Goal: Information Seeking & Learning: Find specific fact

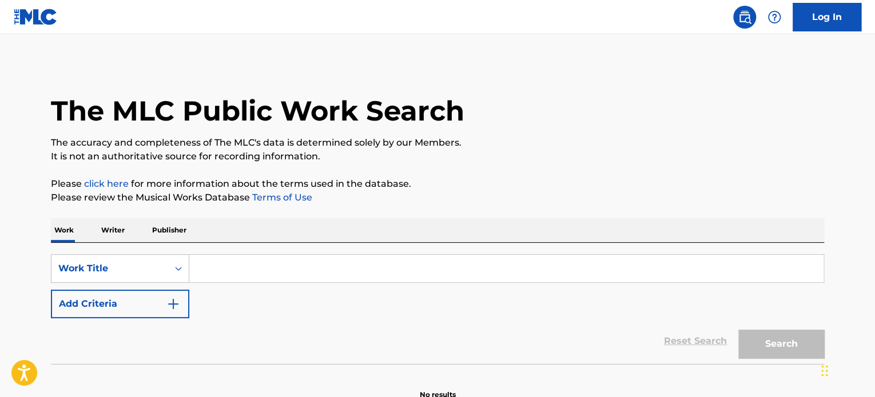
click at [295, 269] on input "Search Form" at bounding box center [506, 268] width 634 height 27
paste input "Hello Kitty"
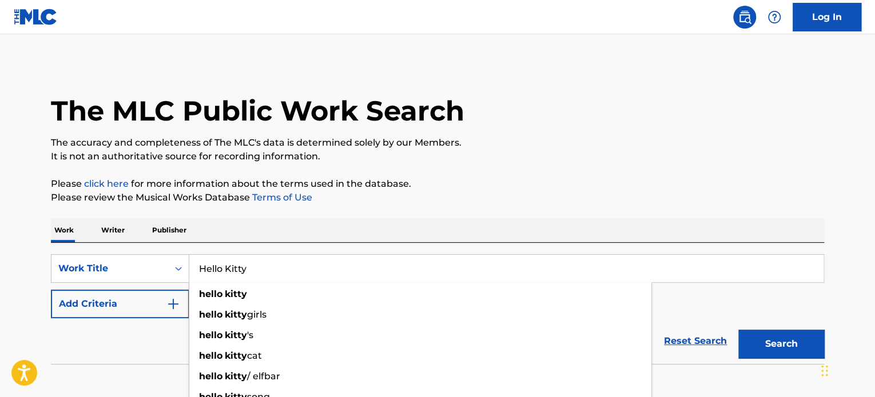
type input "Hello Kitty"
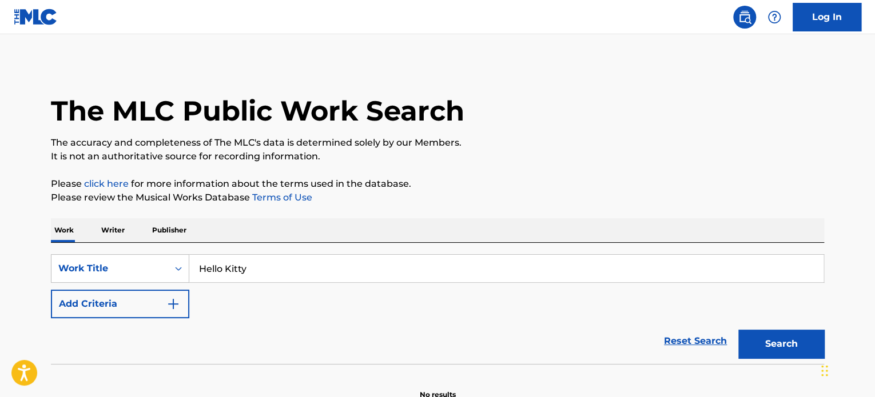
click at [115, 294] on button "Add Criteria" at bounding box center [120, 304] width 138 height 29
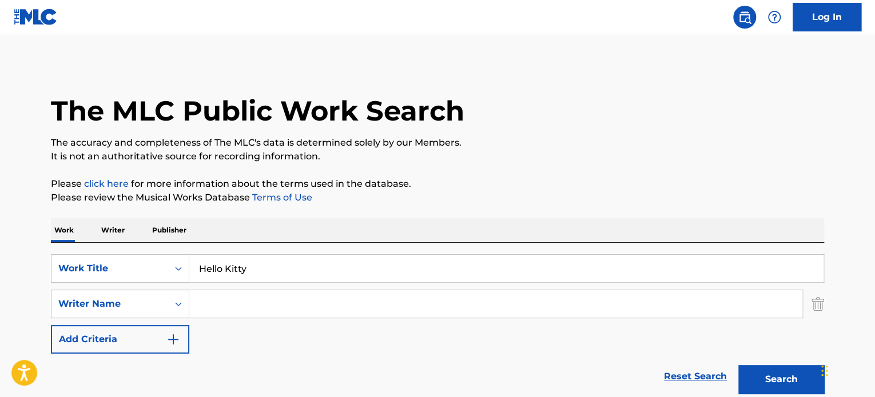
click at [285, 288] on div "SearchWithCriteria60dd899f-28b0-420d-9fdb-005e44e44325 Work Title Hello Kitty S…" at bounding box center [437, 303] width 773 height 99
click at [286, 292] on input "Search Form" at bounding box center [495, 303] width 613 height 27
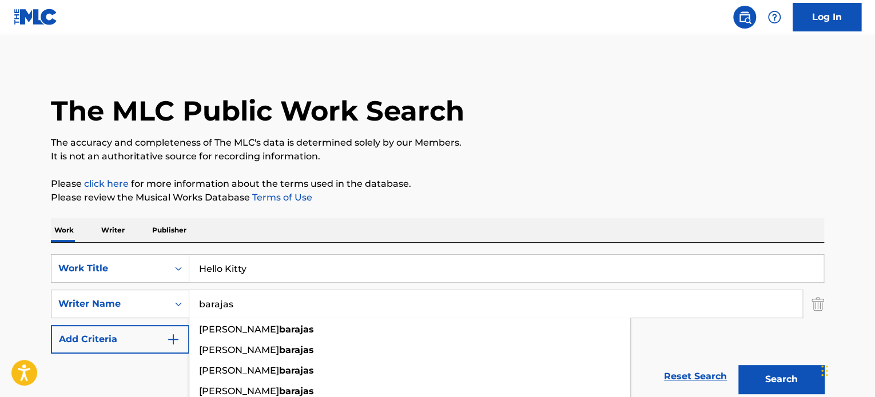
type input "barajas"
click at [738, 365] on button "Search" at bounding box center [781, 379] width 86 height 29
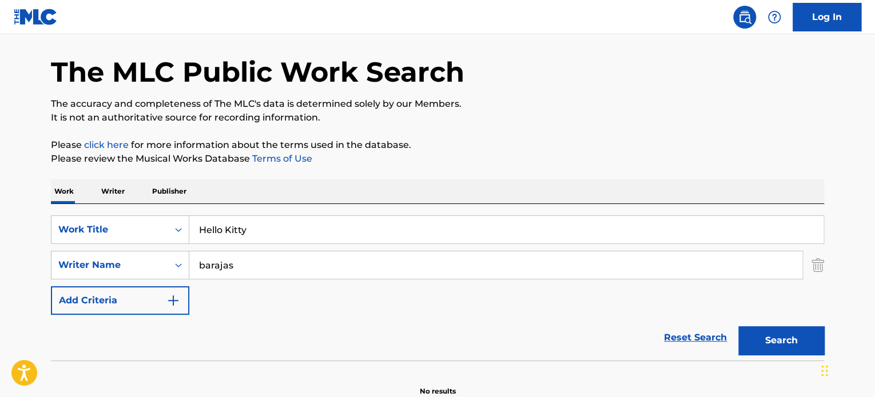
scroll to position [98, 0]
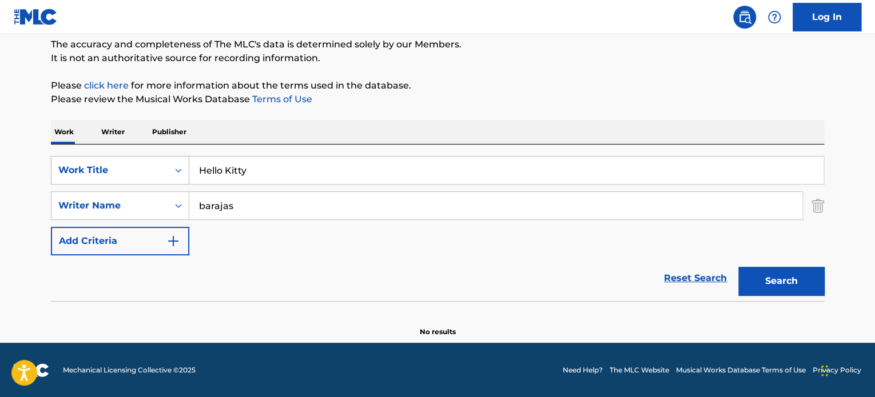
drag, startPoint x: 257, startPoint y: 164, endPoint x: 106, endPoint y: 168, distance: 151.0
click at [106, 168] on div "SearchWithCriteria60dd899f-28b0-420d-9fdb-005e44e44325 Work Title Hello Kitty" at bounding box center [437, 170] width 773 height 29
paste input "Cybertruck"
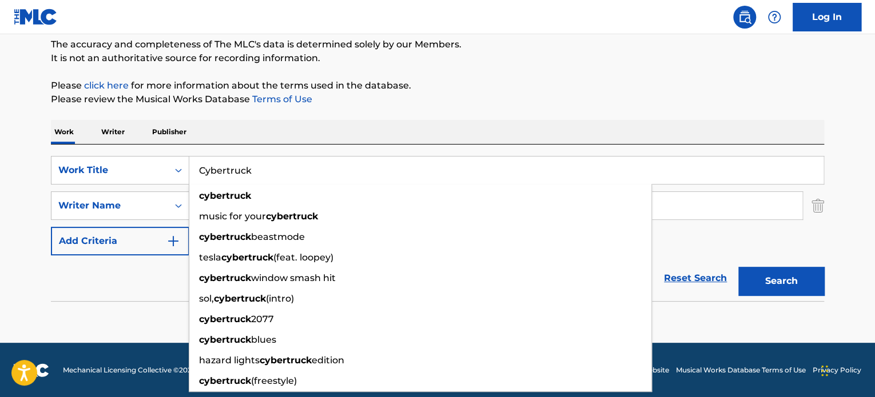
type input "Cybertruck"
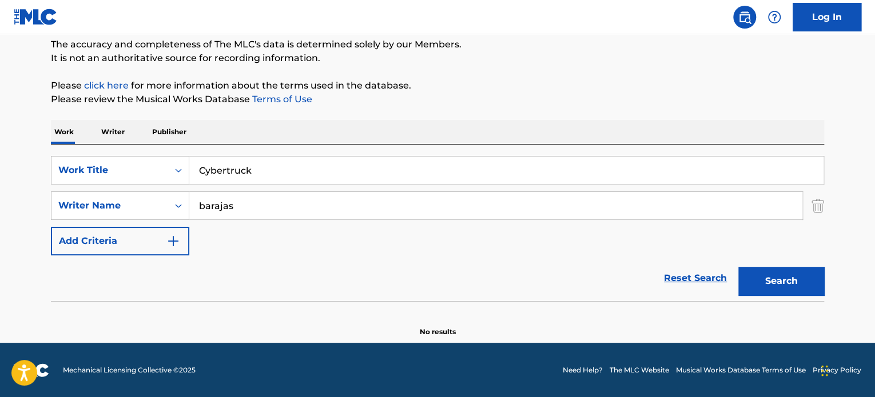
click at [419, 128] on div "Work Writer Publisher" at bounding box center [437, 132] width 773 height 24
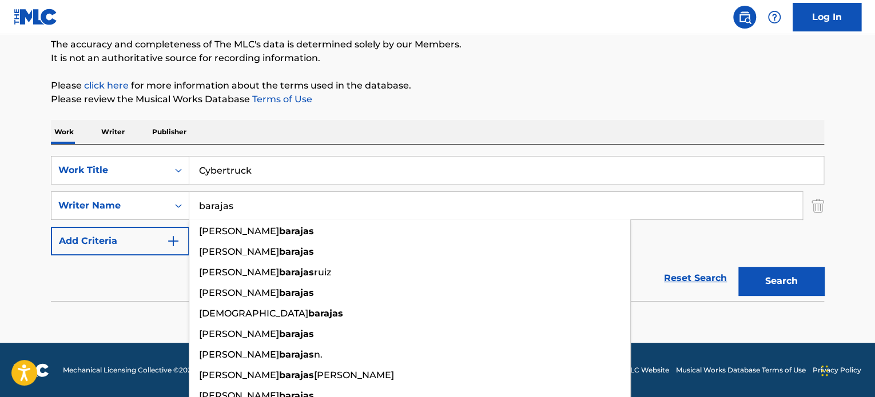
drag, startPoint x: 256, startPoint y: 201, endPoint x: 0, endPoint y: 208, distance: 256.2
click at [0, 208] on main "The MLC Public Work Search The accuracy and completeness of The MLC's data is d…" at bounding box center [437, 139] width 875 height 407
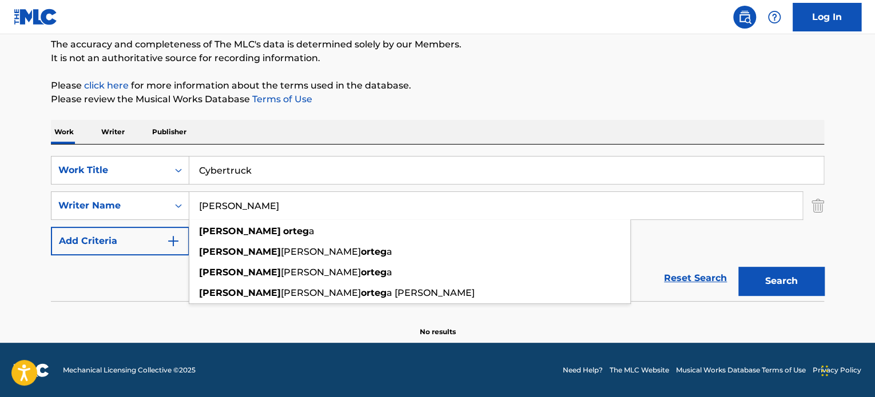
type input "kevin ortega"
click at [738, 267] on button "Search" at bounding box center [781, 281] width 86 height 29
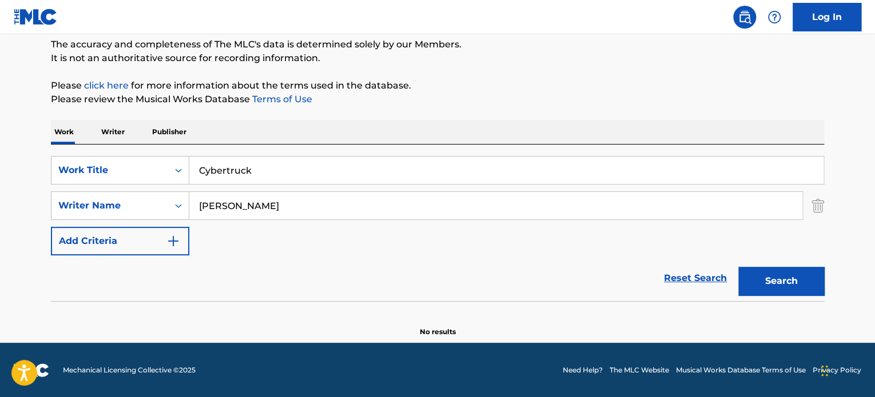
click at [775, 283] on button "Search" at bounding box center [781, 281] width 86 height 29
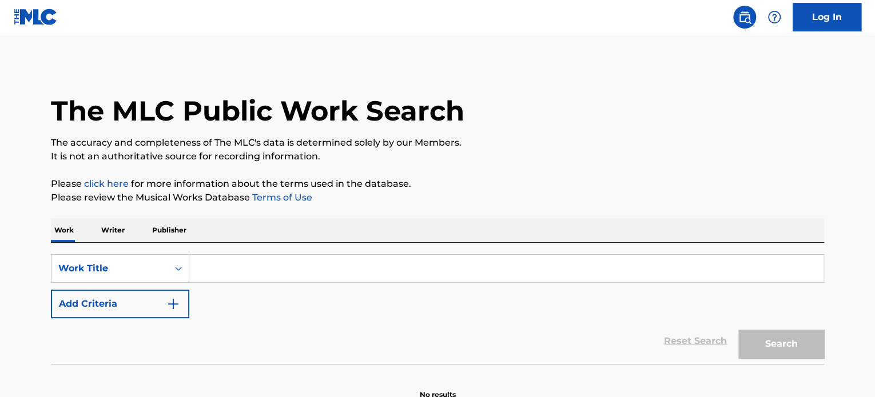
click at [350, 275] on input "Search Form" at bounding box center [506, 268] width 634 height 27
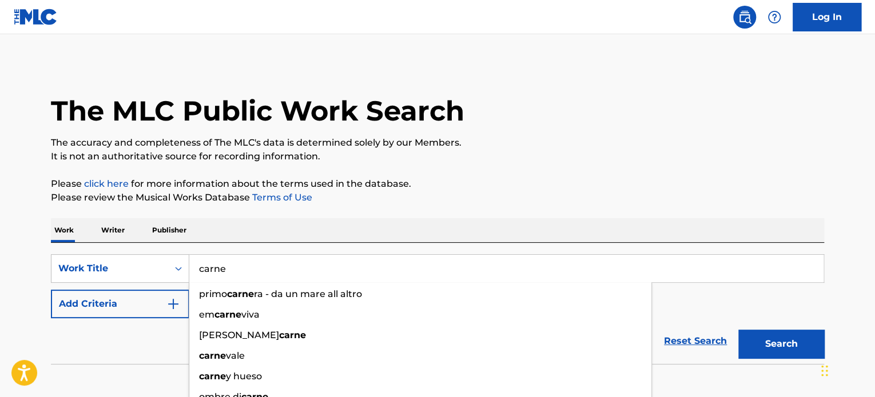
type input "carne"
click at [160, 309] on button "Add Criteria" at bounding box center [120, 304] width 138 height 29
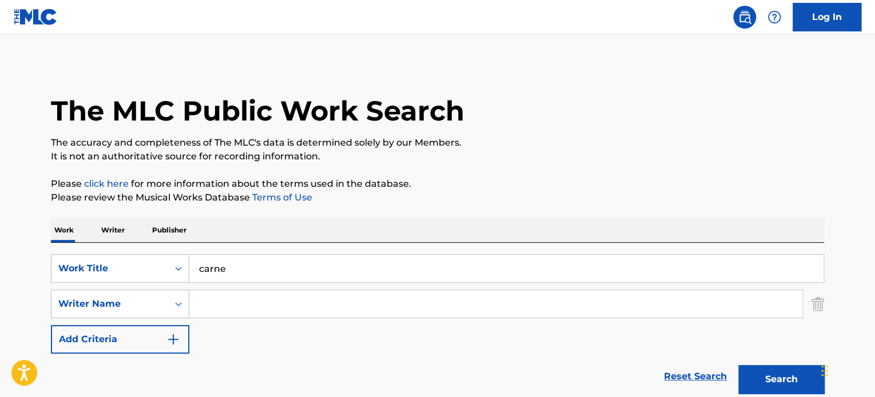
click at [196, 304] on input "Search Form" at bounding box center [495, 303] width 613 height 27
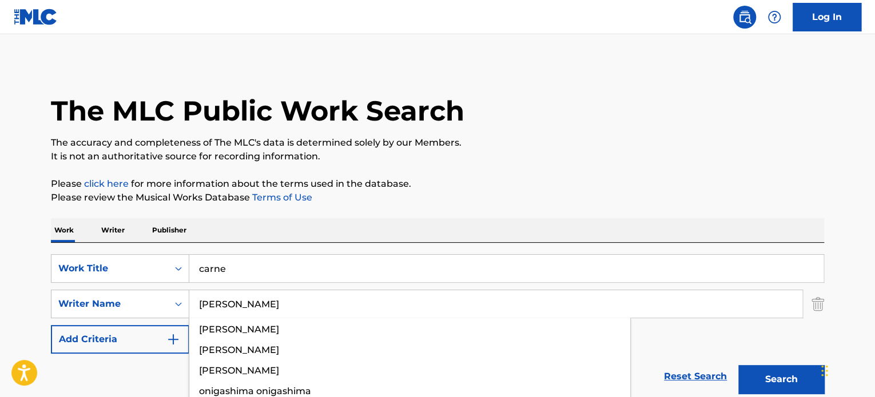
type input "[PERSON_NAME]"
click at [738, 365] on button "Search" at bounding box center [781, 379] width 86 height 29
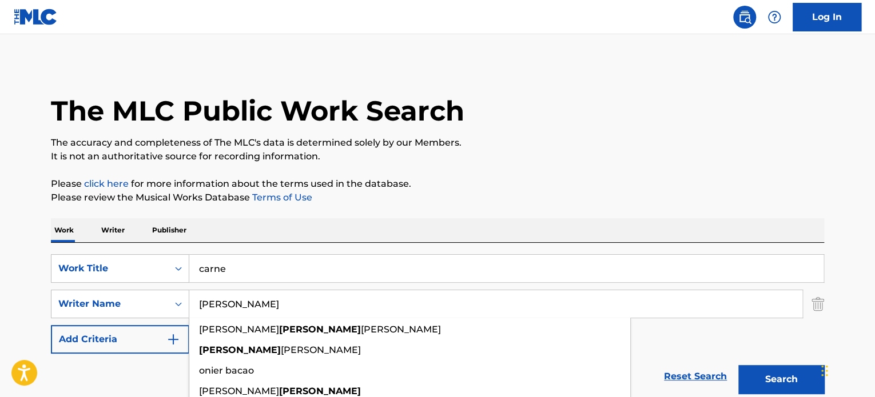
click at [157, 376] on div "Reset Search Search" at bounding box center [437, 377] width 773 height 46
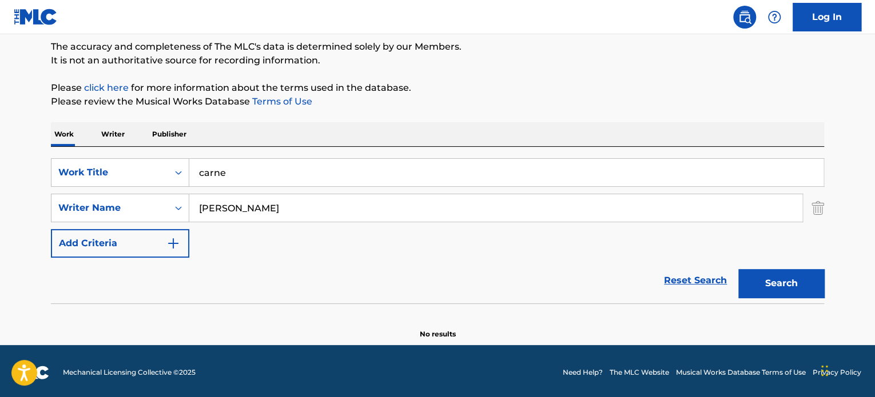
scroll to position [98, 0]
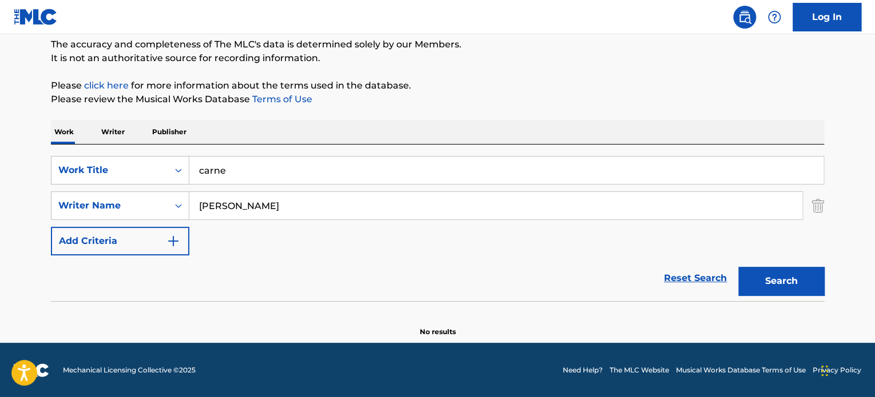
click at [780, 285] on button "Search" at bounding box center [781, 281] width 86 height 29
drag, startPoint x: 261, startPoint y: 175, endPoint x: 205, endPoint y: 175, distance: 55.5
click at [205, 175] on input "carne" at bounding box center [506, 170] width 634 height 27
paste input "Polvora"
click at [204, 174] on input "cPolvora" at bounding box center [506, 170] width 634 height 27
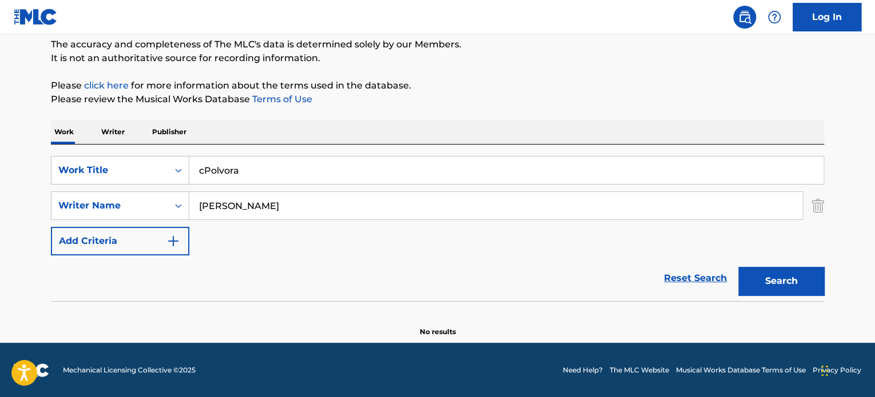
click at [204, 174] on input "cPolvora" at bounding box center [506, 170] width 634 height 27
paste input "Search Form"
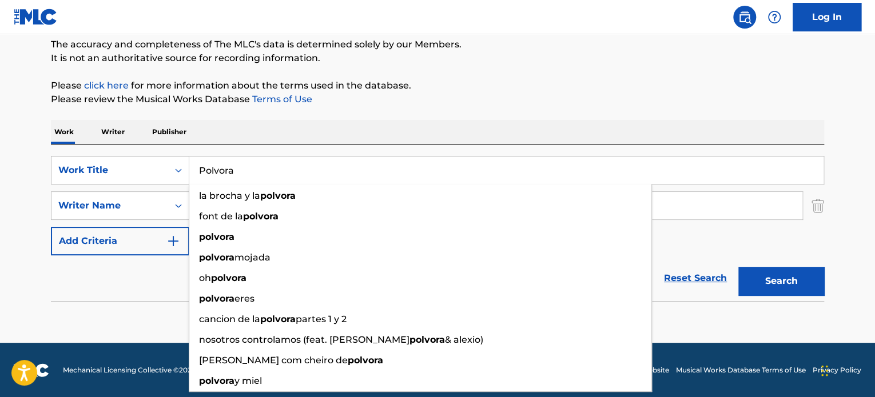
type input "Polvora"
click at [421, 110] on div "The MLC Public Work Search The accuracy and completeness of The MLC's data is d…" at bounding box center [437, 151] width 800 height 373
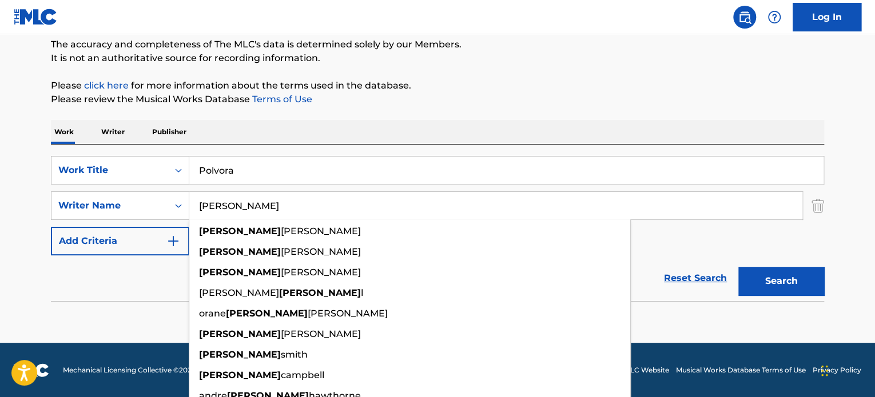
drag, startPoint x: 269, startPoint y: 209, endPoint x: 208, endPoint y: 198, distance: 62.0
click at [212, 198] on input "[PERSON_NAME]" at bounding box center [495, 205] width 613 height 27
click at [189, 198] on input "[PERSON_NAME]" at bounding box center [495, 205] width 613 height 27
click at [217, 201] on input "[PERSON_NAME]" at bounding box center [495, 205] width 613 height 27
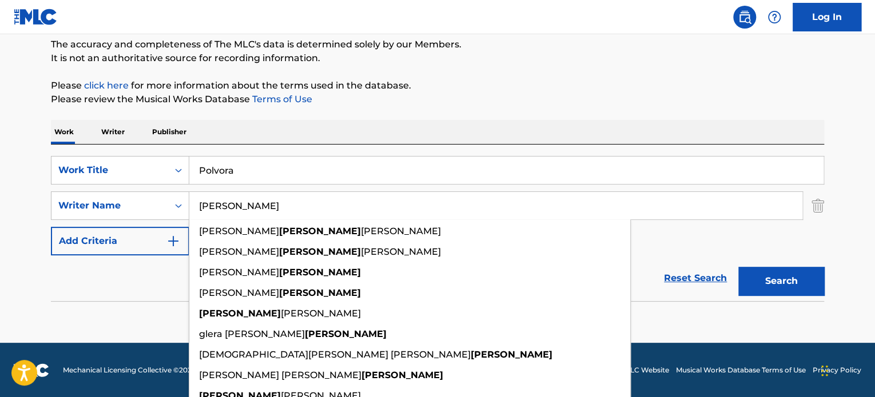
type input "[PERSON_NAME]"
click at [738, 267] on button "Search" at bounding box center [781, 281] width 86 height 29
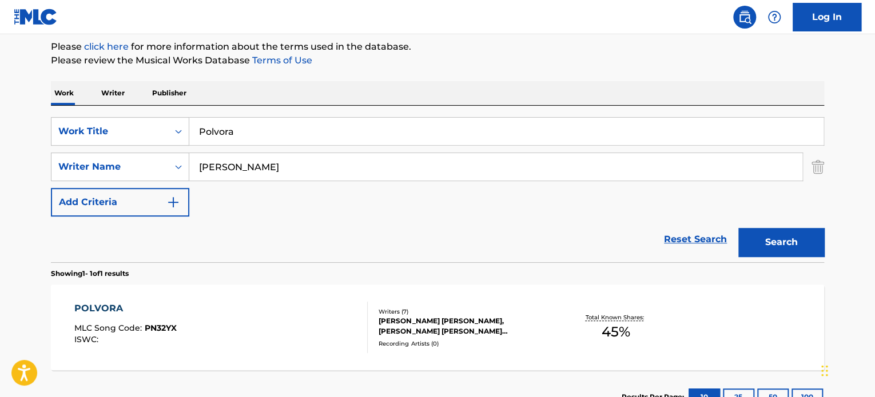
scroll to position [156, 0]
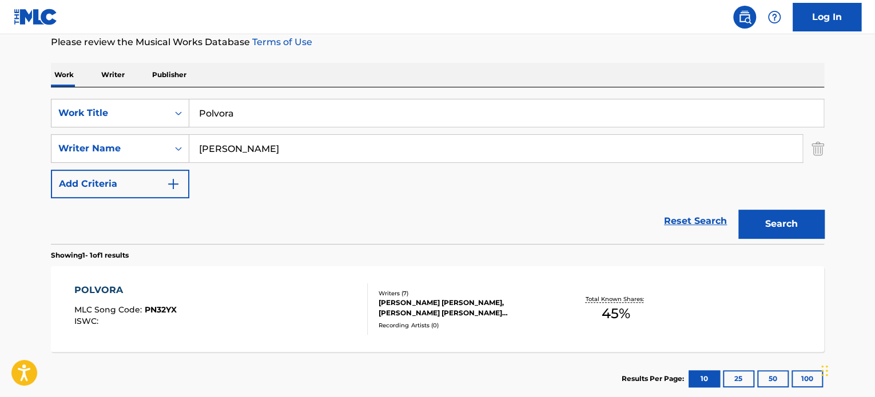
click at [529, 331] on div "POLVORA MLC Song Code : PN32YX ISWC : Writers ( 7 ) [PERSON_NAME] [PERSON_NAME]…" at bounding box center [437, 309] width 773 height 86
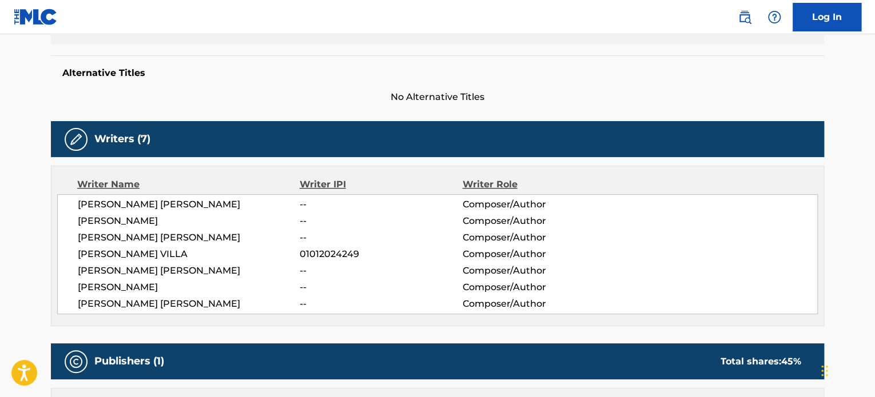
scroll to position [286, 0]
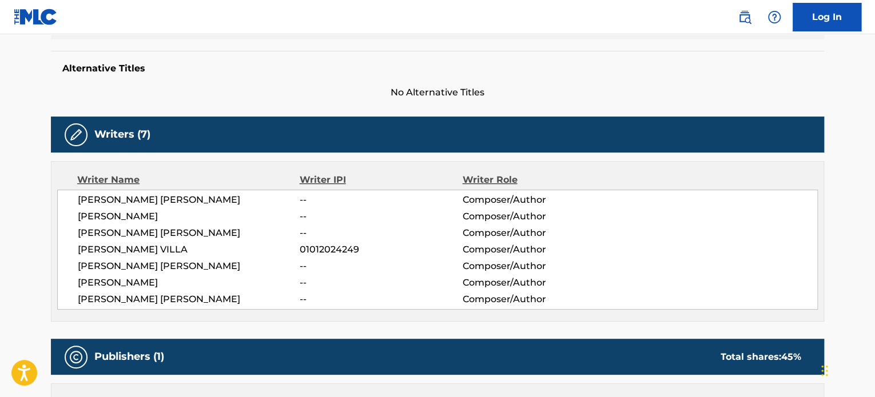
click at [132, 305] on span "[PERSON_NAME] [PERSON_NAME]" at bounding box center [189, 300] width 222 height 14
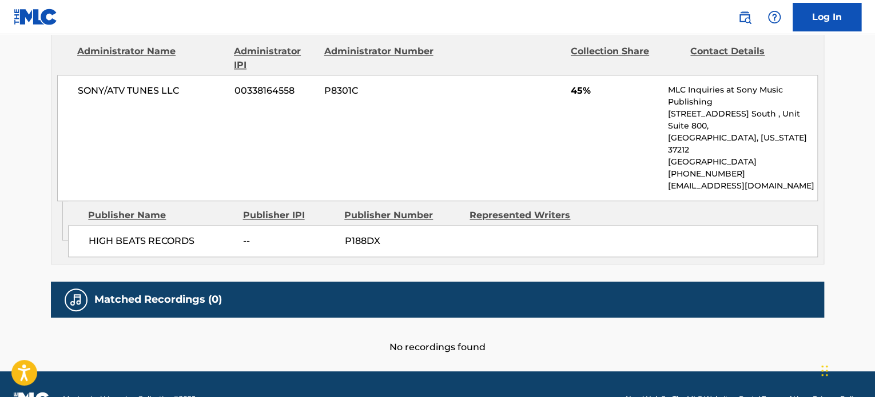
scroll to position [183, 0]
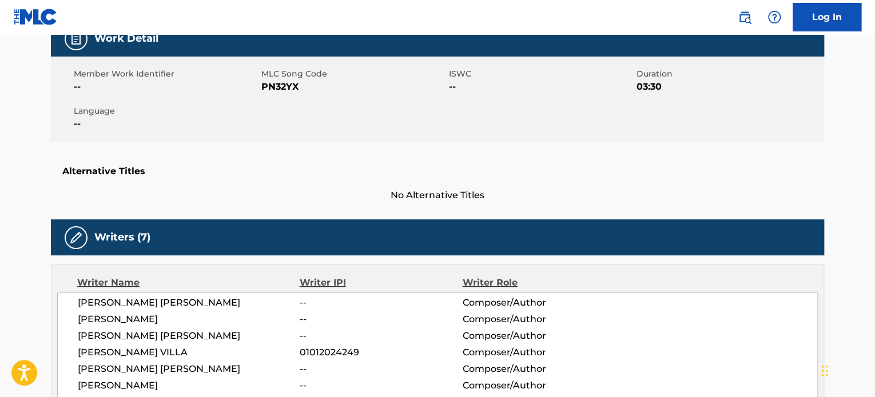
click at [157, 302] on span "[PERSON_NAME] [PERSON_NAME]" at bounding box center [189, 303] width 222 height 14
copy div "[PERSON_NAME] [PERSON_NAME]"
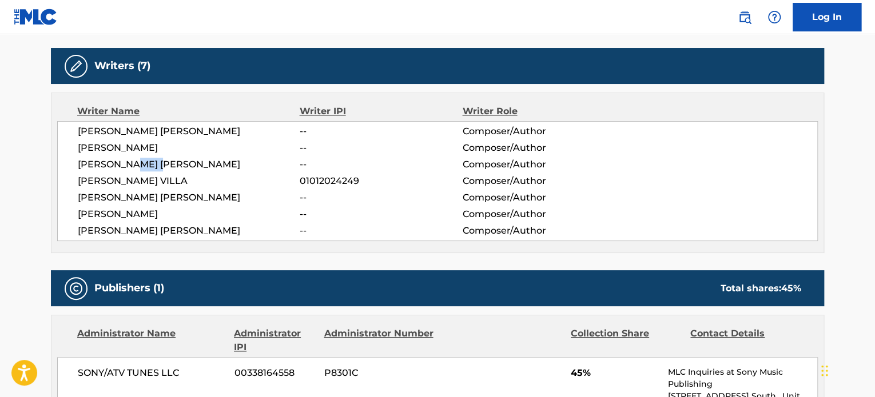
drag, startPoint x: 160, startPoint y: 166, endPoint x: 129, endPoint y: 168, distance: 30.9
click at [129, 168] on span "[PERSON_NAME] [PERSON_NAME]" at bounding box center [189, 165] width 222 height 14
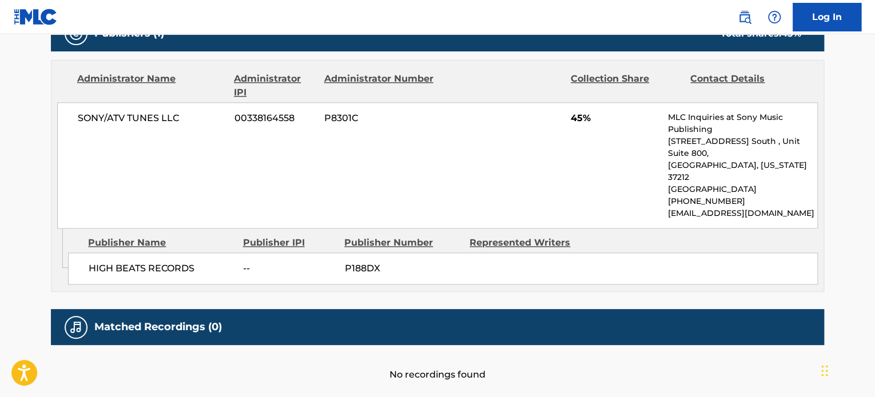
scroll to position [526, 0]
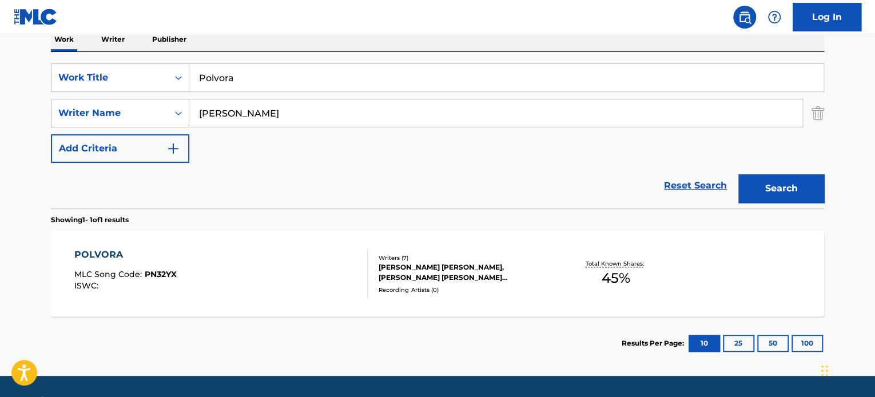
scroll to position [167, 0]
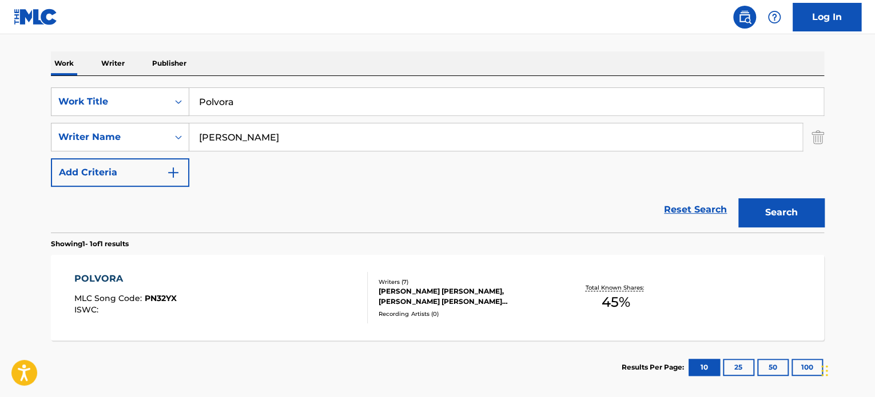
click at [473, 105] on input "Polvora" at bounding box center [506, 101] width 634 height 27
click at [768, 212] on button "Search" at bounding box center [781, 212] width 86 height 29
click at [249, 91] on input "Polvora" at bounding box center [506, 101] width 634 height 27
click at [248, 91] on input "Polvora" at bounding box center [506, 101] width 634 height 27
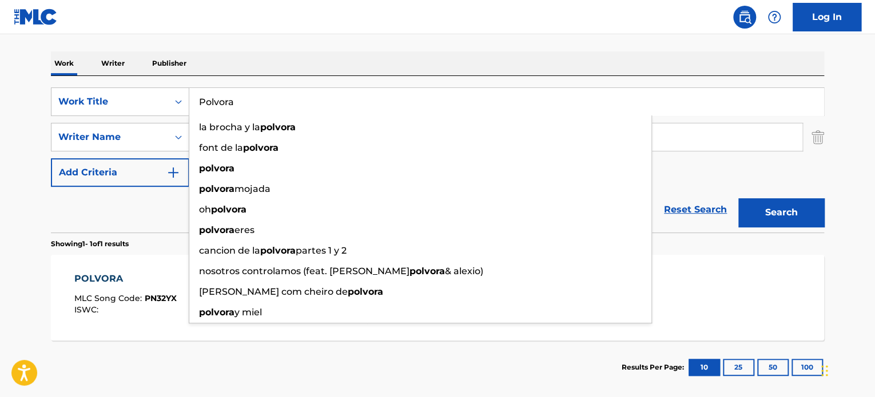
click at [248, 91] on input "Polvora" at bounding box center [506, 101] width 634 height 27
paste input "El Viaje De Mi Vid"
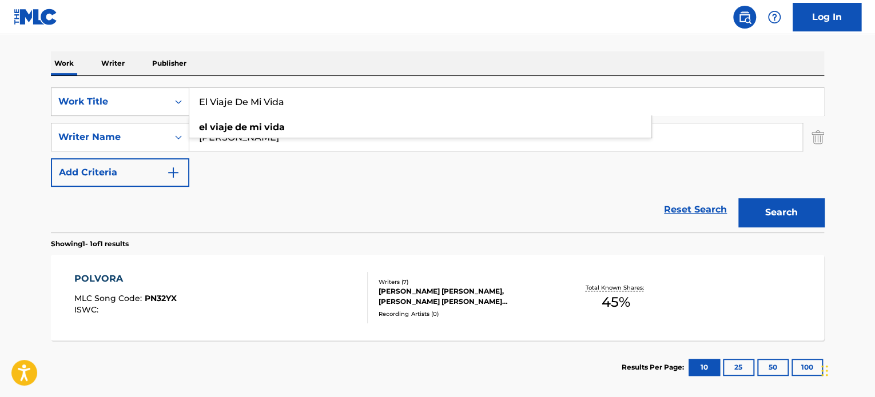
type input "El Viaje De Mi Vida"
click at [284, 137] on input "[PERSON_NAME]" at bounding box center [495, 137] width 613 height 27
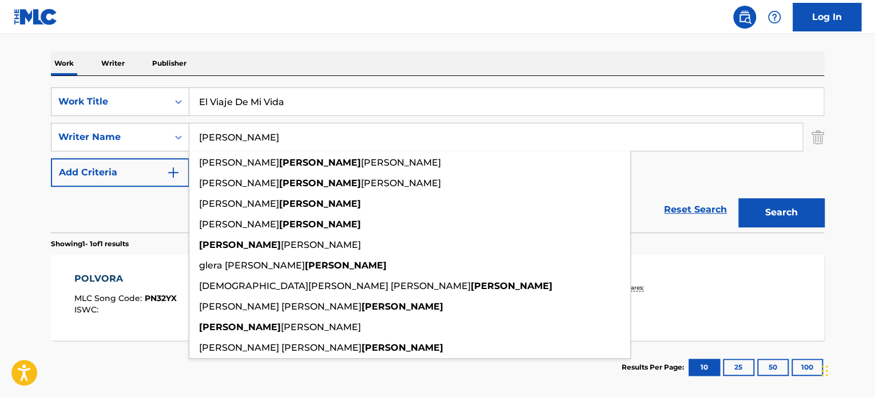
paste input "[PERSON_NAME]"
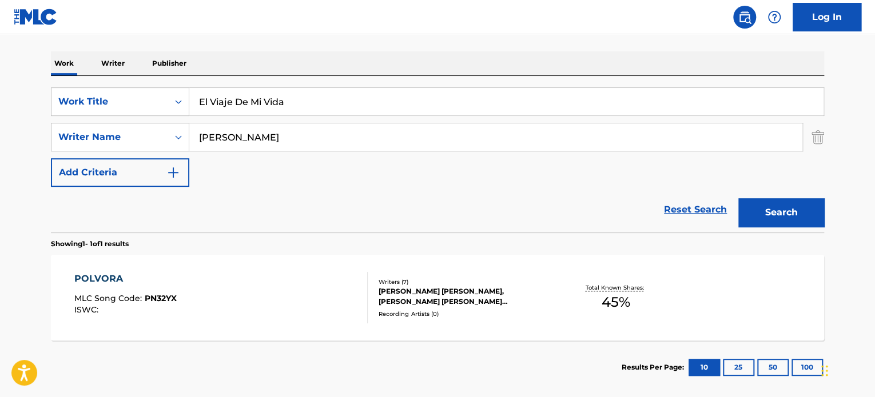
click at [384, 138] on input "[PERSON_NAME]" at bounding box center [495, 137] width 613 height 27
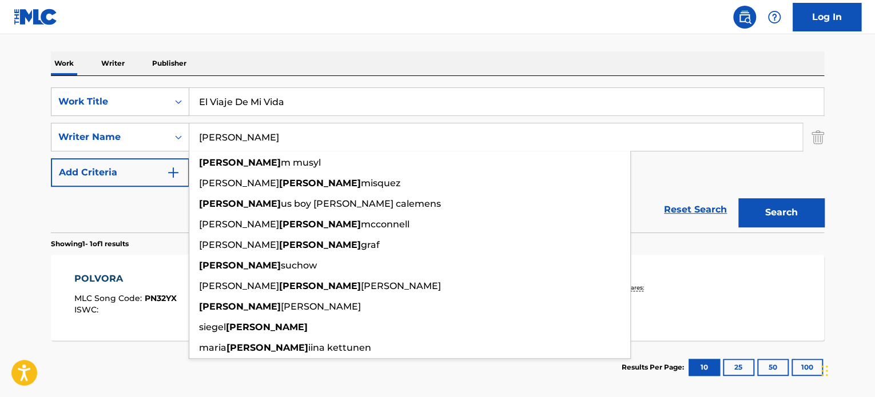
paste input "[PERSON_NAME]"
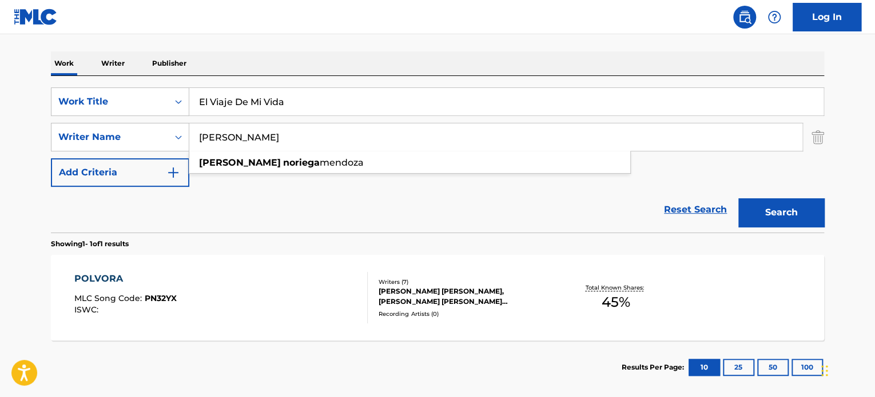
type input "[PERSON_NAME]"
click at [799, 208] on button "Search" at bounding box center [781, 212] width 86 height 29
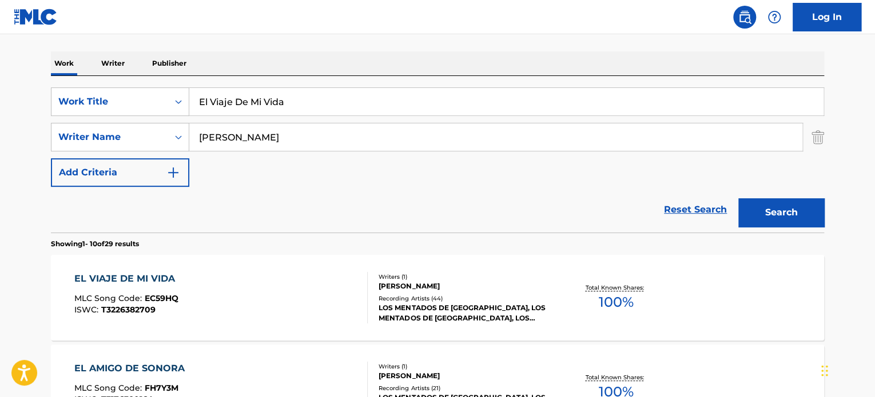
click at [492, 267] on div "EL VIAJE DE MI VIDA MLC Song Code : EC59HQ ISWC : T3226382709 Writers ( 1 ) [PE…" at bounding box center [437, 298] width 773 height 86
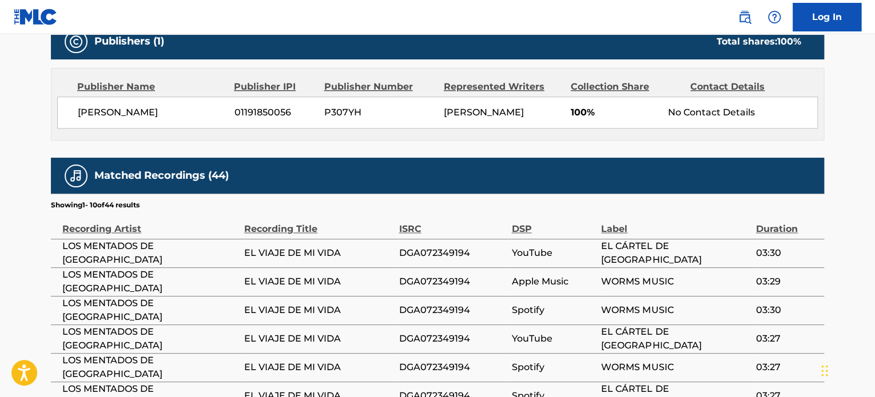
scroll to position [421, 0]
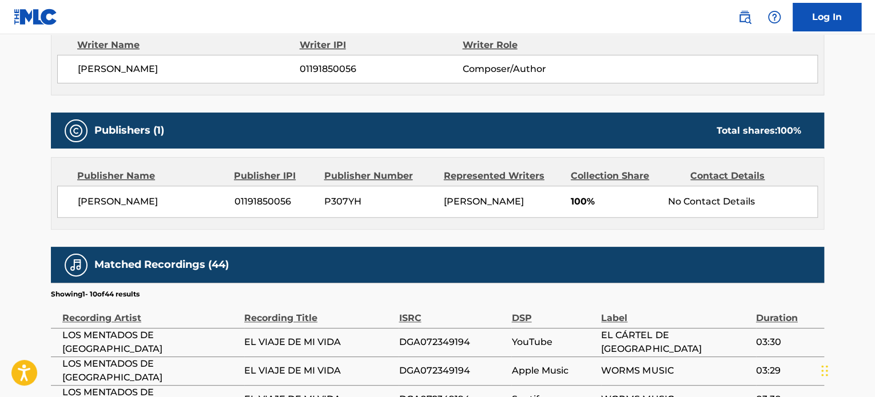
drag, startPoint x: 208, startPoint y: 201, endPoint x: 70, endPoint y: 203, distance: 137.8
click at [70, 203] on div "[PERSON_NAME] 01191850056 P307YH [PERSON_NAME] 100% No Contact Details" at bounding box center [437, 202] width 760 height 32
copy span "[PERSON_NAME]"
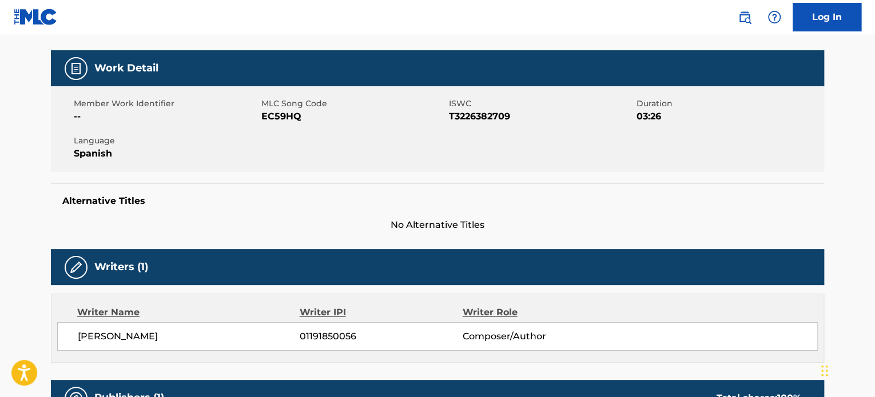
scroll to position [0, 0]
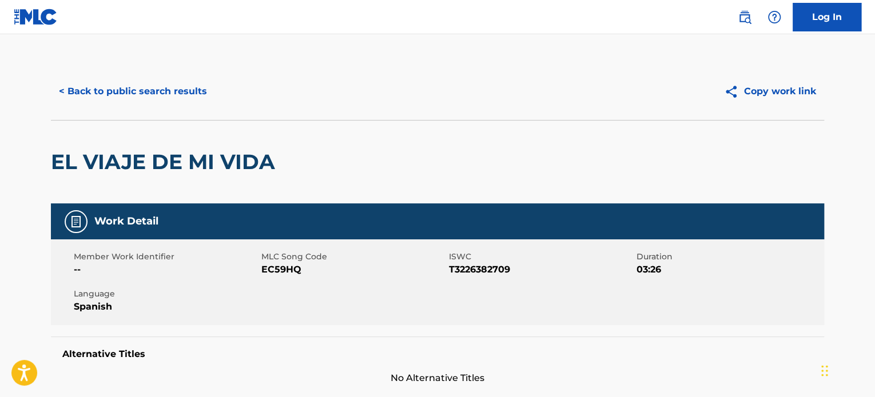
click at [140, 93] on button "< Back to public search results" at bounding box center [133, 91] width 164 height 29
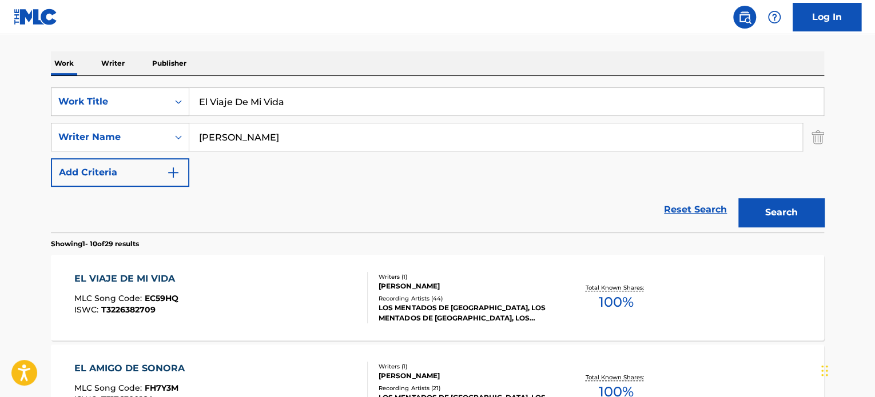
click at [272, 110] on input "El Viaje De Mi Vida" at bounding box center [506, 101] width 634 height 27
click at [272, 109] on input "El Viaje De Mi Vida" at bounding box center [506, 101] width 634 height 27
paste input "NO ERA AMOR"
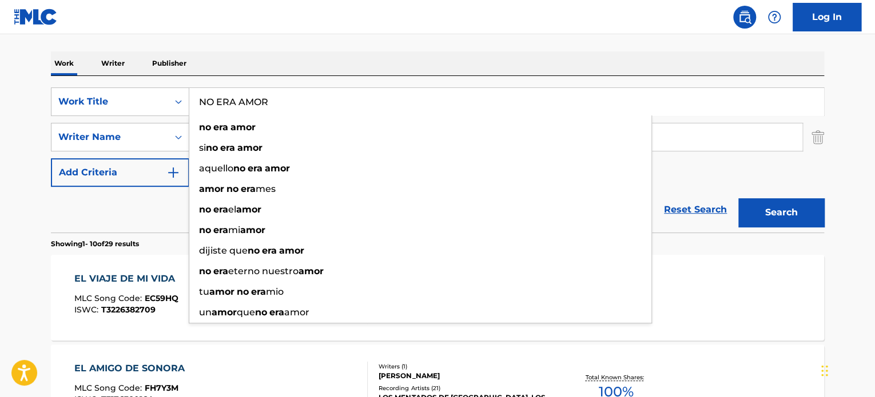
type input "NO ERA AMOR"
click at [312, 72] on div "Work Writer Publisher" at bounding box center [437, 63] width 773 height 24
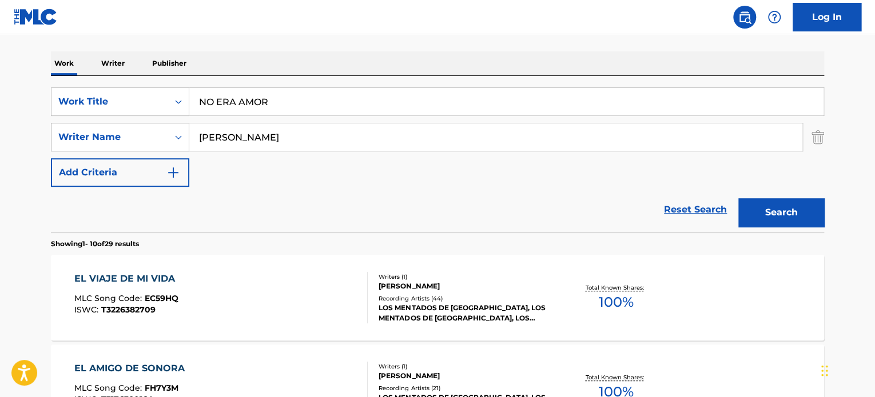
drag, startPoint x: 320, startPoint y: 136, endPoint x: 78, endPoint y: 142, distance: 242.5
click at [77, 146] on div "SearchWithCriteriab143d73d-3fa3-4375-9b68-60c56e5c66ac Writer Name [PERSON_NAME]" at bounding box center [437, 137] width 773 height 29
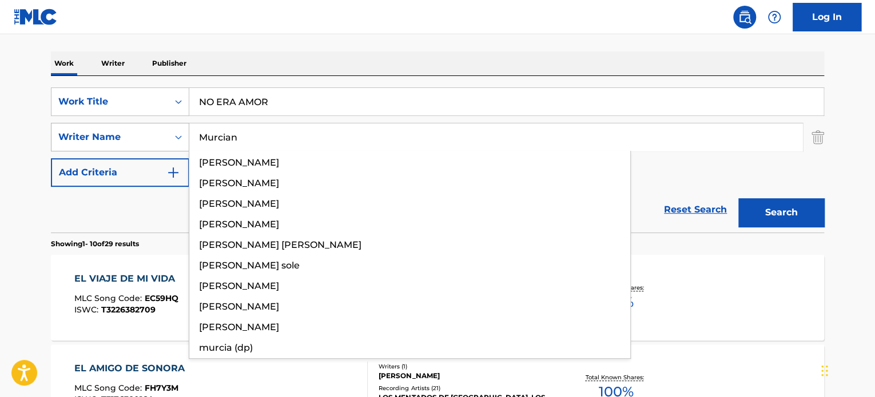
click at [738, 198] on button "Search" at bounding box center [781, 212] width 86 height 29
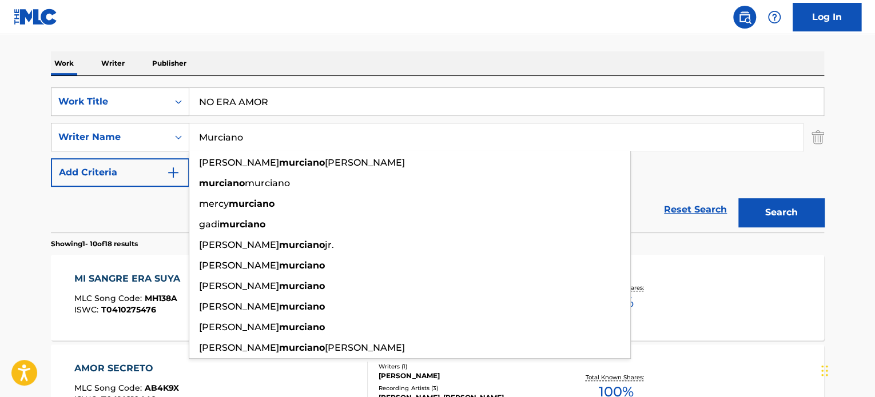
click at [738, 198] on button "Search" at bounding box center [781, 212] width 86 height 29
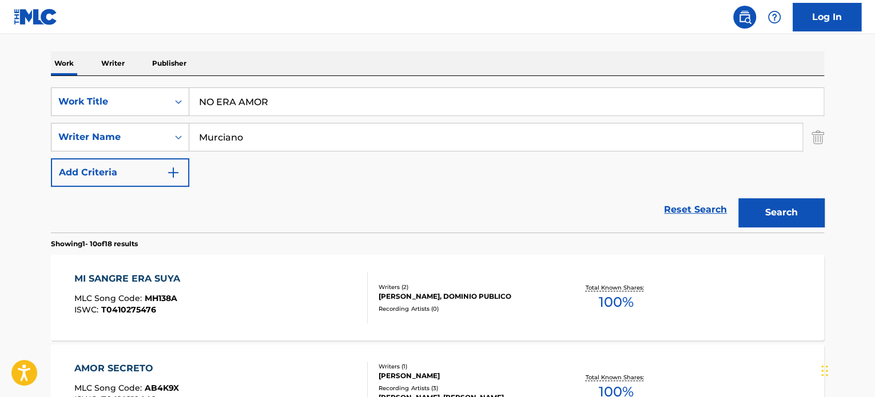
click at [198, 137] on input "Murciano" at bounding box center [495, 137] width 613 height 27
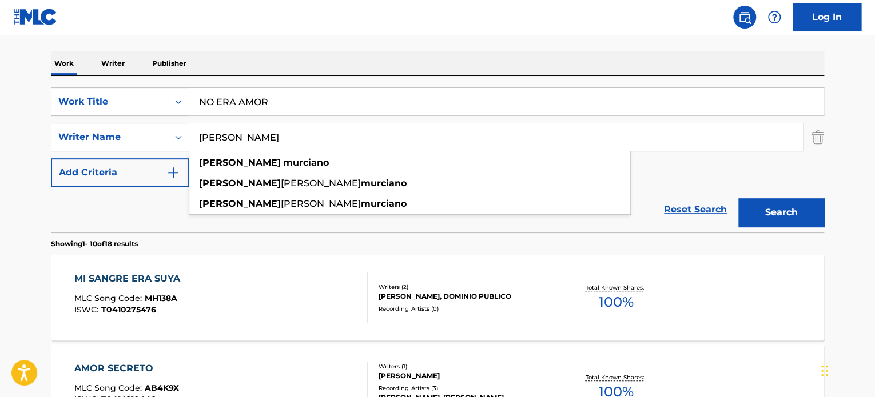
type input "[PERSON_NAME]"
click at [738, 198] on button "Search" at bounding box center [781, 212] width 86 height 29
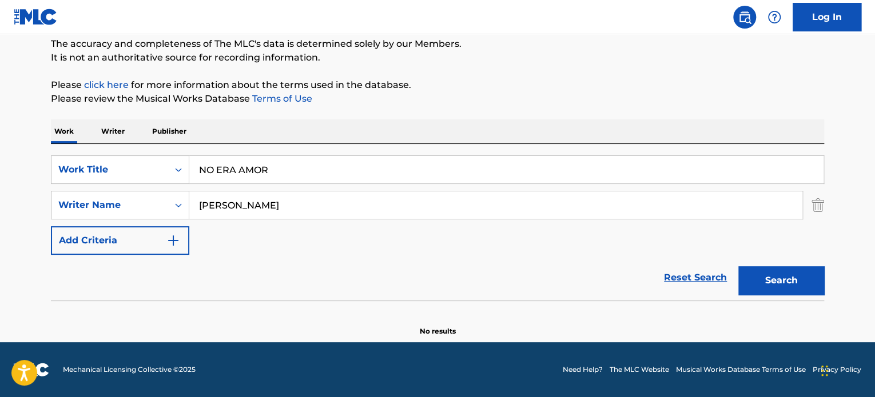
scroll to position [98, 0]
click at [229, 166] on input "NO ERA AMOR" at bounding box center [506, 170] width 634 height 27
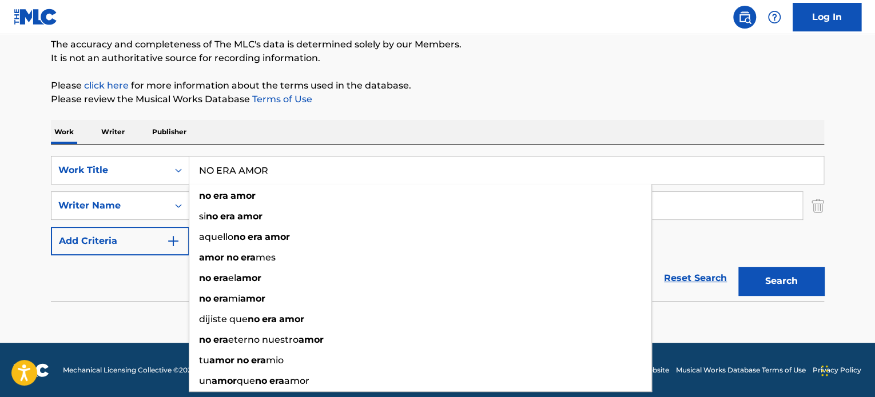
click at [229, 166] on input "NO ERA AMOR" at bounding box center [506, 170] width 634 height 27
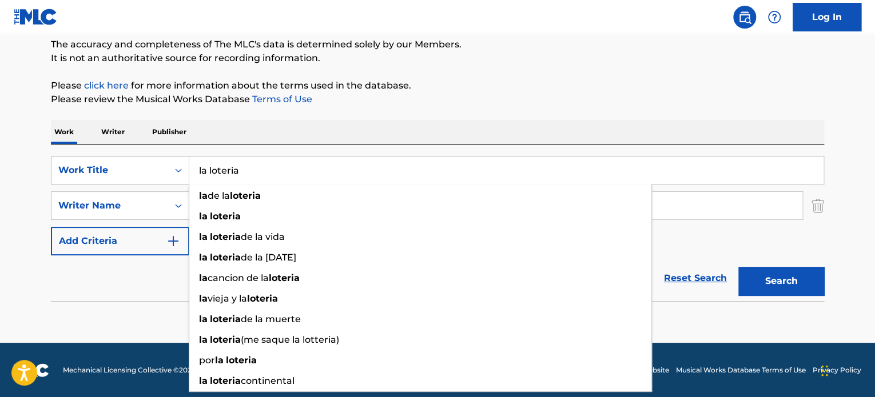
type input "la loteria"
click at [537, 88] on p "Please click here for more information about the terms used in the database." at bounding box center [437, 86] width 773 height 14
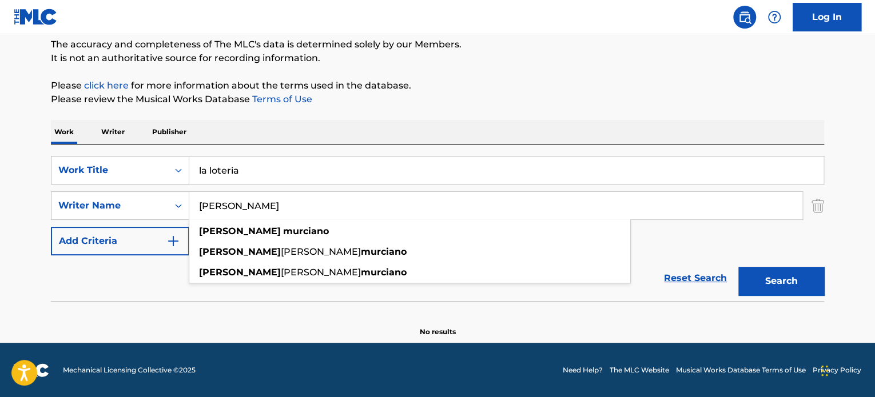
drag, startPoint x: 323, startPoint y: 215, endPoint x: 0, endPoint y: 224, distance: 323.2
click at [0, 224] on main "The MLC Public Work Search The accuracy and completeness of The MLC's data is d…" at bounding box center [437, 139] width 875 height 407
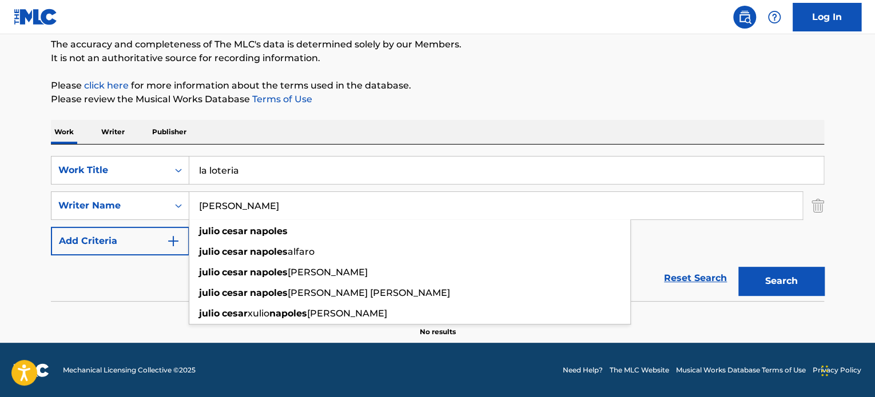
type input "[PERSON_NAME]"
click at [738, 267] on button "Search" at bounding box center [781, 281] width 86 height 29
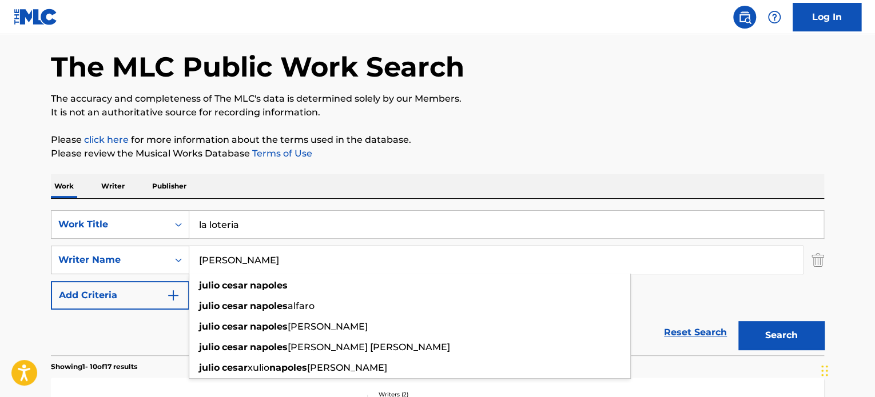
scroll to position [0, 0]
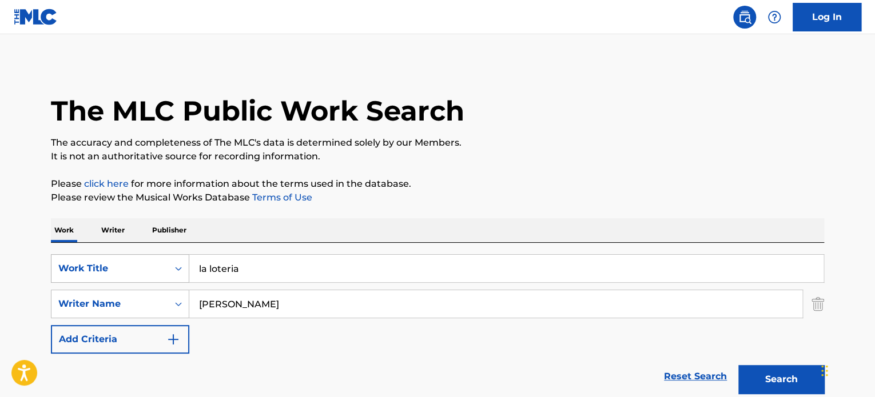
drag, startPoint x: 266, startPoint y: 269, endPoint x: 83, endPoint y: 281, distance: 183.4
click at [94, 278] on div "SearchWithCriteriabf2fa005-d802-4b16-b293-6e2f44b5fd6a Work Title la loteria" at bounding box center [437, 268] width 773 height 29
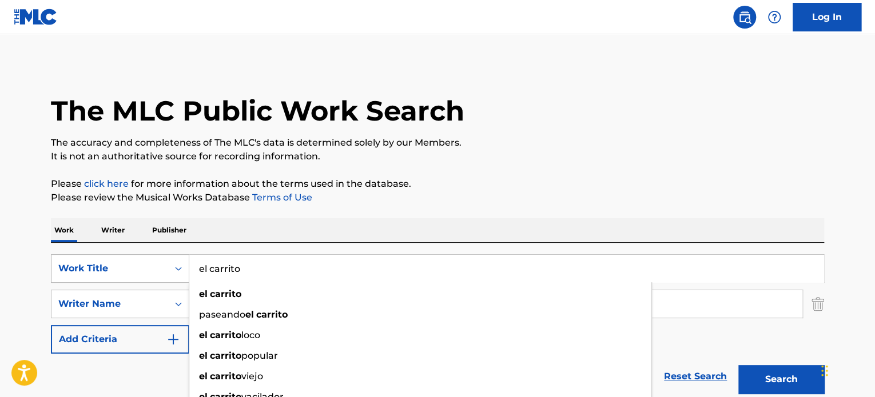
type input "el carrito"
click at [738, 365] on button "Search" at bounding box center [781, 379] width 86 height 29
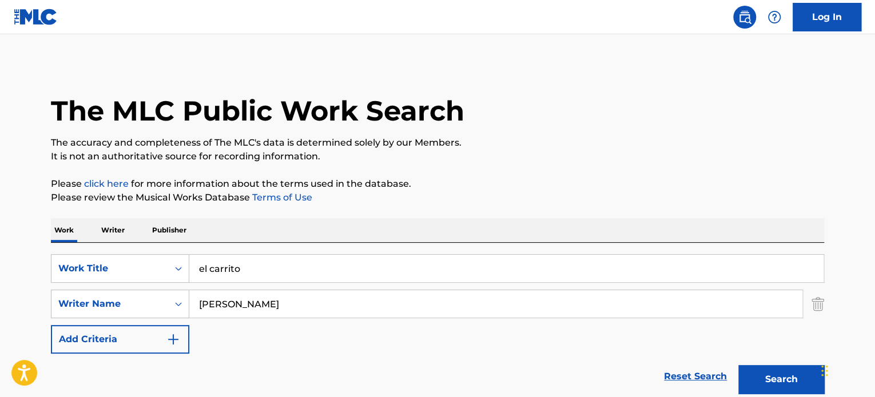
click at [810, 309] on div "SearchWithCriteriab143d73d-3fa3-4375-9b68-60c56e5c66ac Writer Name [PERSON_NAME]" at bounding box center [437, 304] width 773 height 29
click at [817, 306] on img "Search Form" at bounding box center [817, 304] width 13 height 29
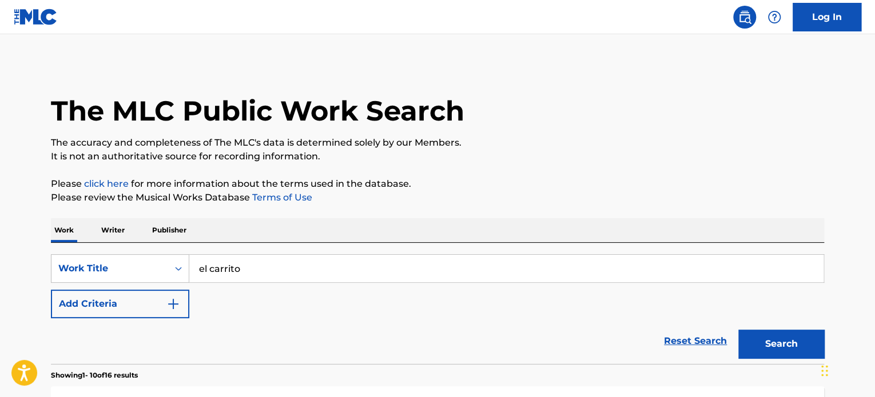
click at [774, 344] on button "Search" at bounding box center [781, 344] width 86 height 29
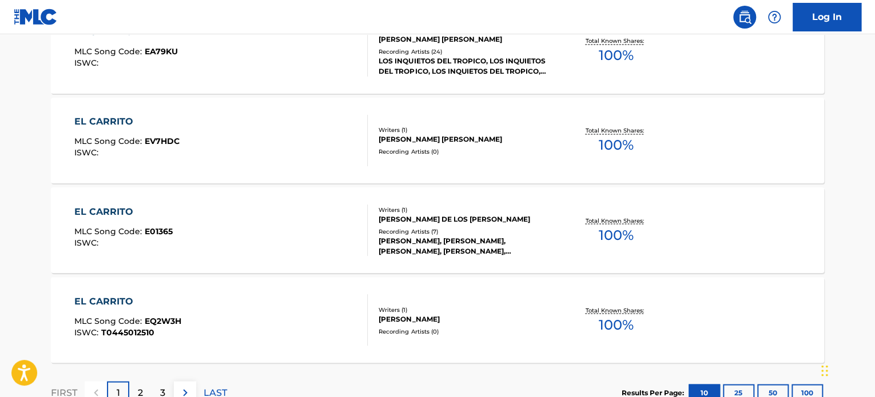
scroll to position [972, 0]
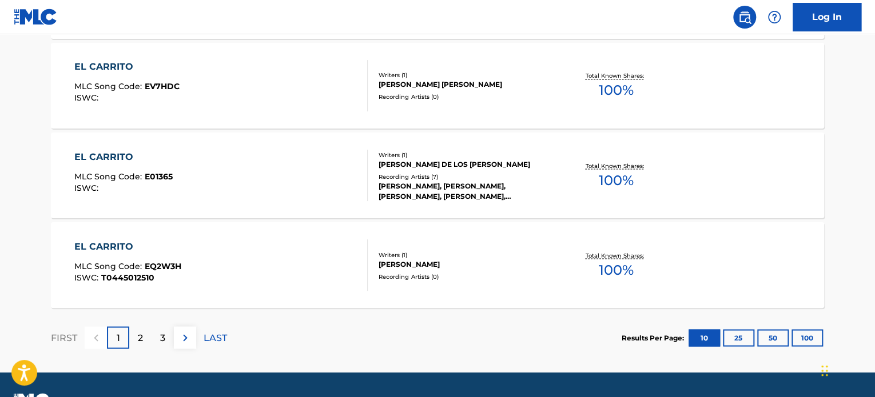
click at [136, 340] on div "2" at bounding box center [140, 337] width 22 height 22
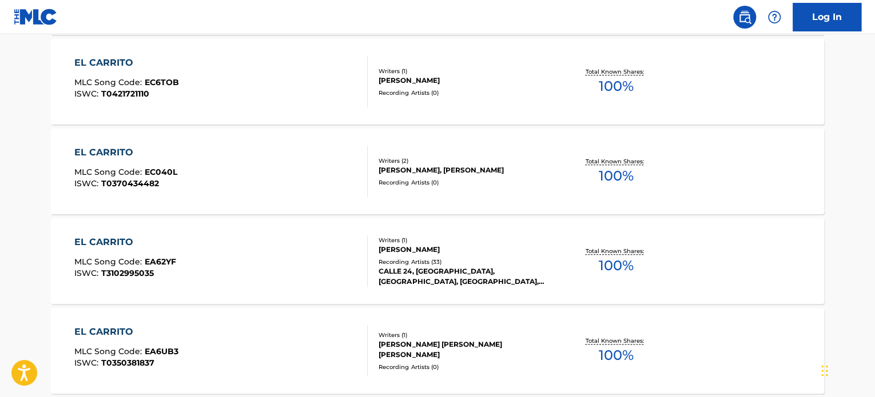
scroll to position [343, 0]
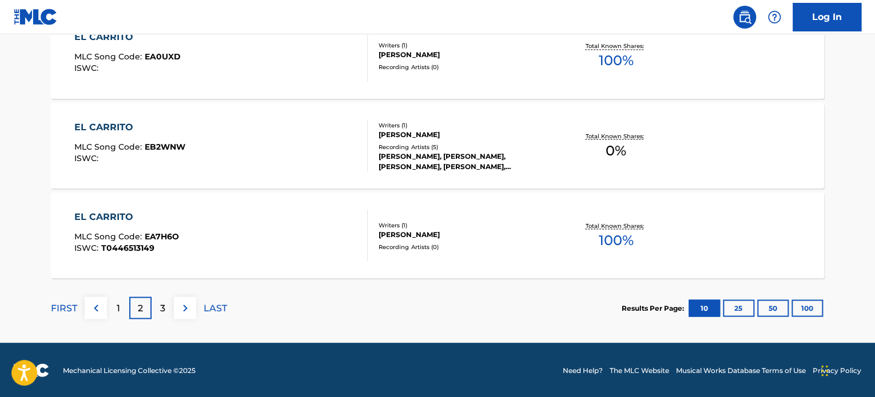
click at [159, 307] on div "3" at bounding box center [163, 308] width 22 height 22
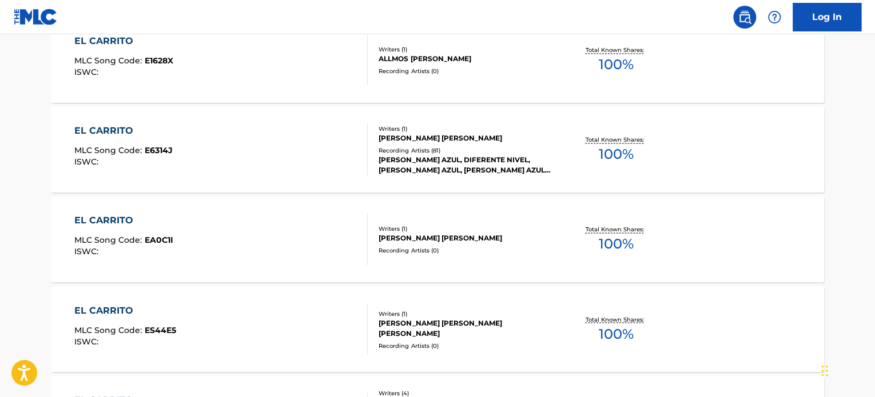
scroll to position [1002, 0]
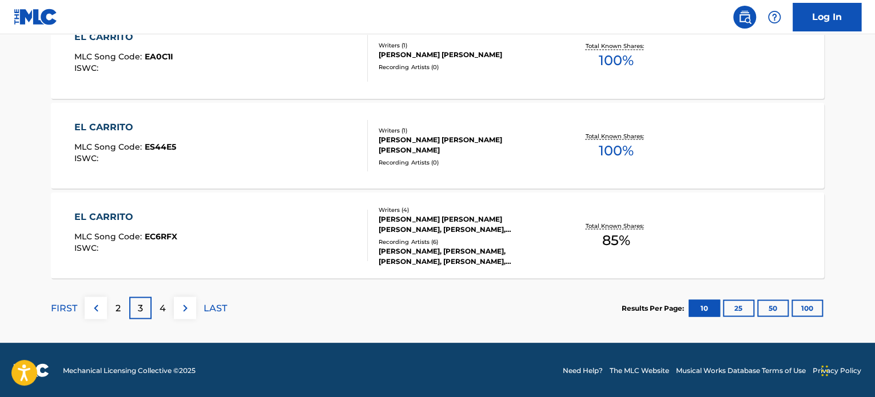
click at [169, 301] on div "4" at bounding box center [163, 308] width 22 height 22
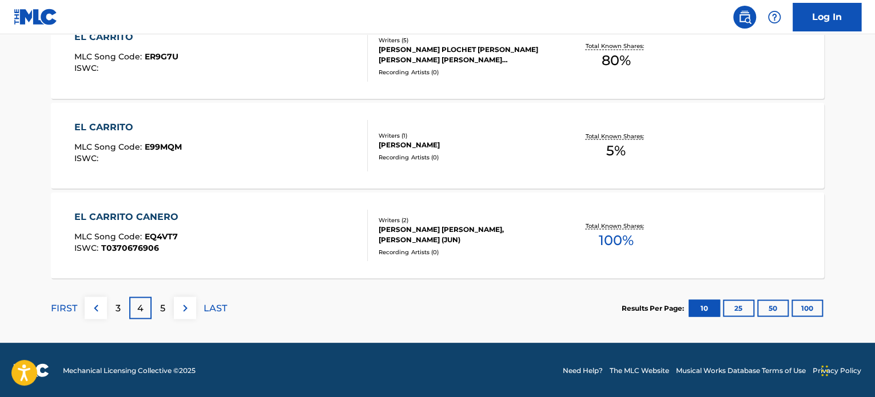
click at [733, 309] on button "25" at bounding box center [738, 308] width 31 height 17
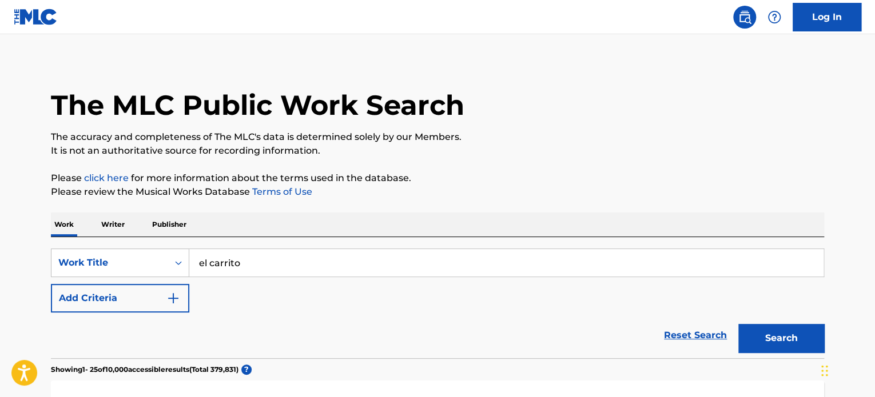
scroll to position [0, 0]
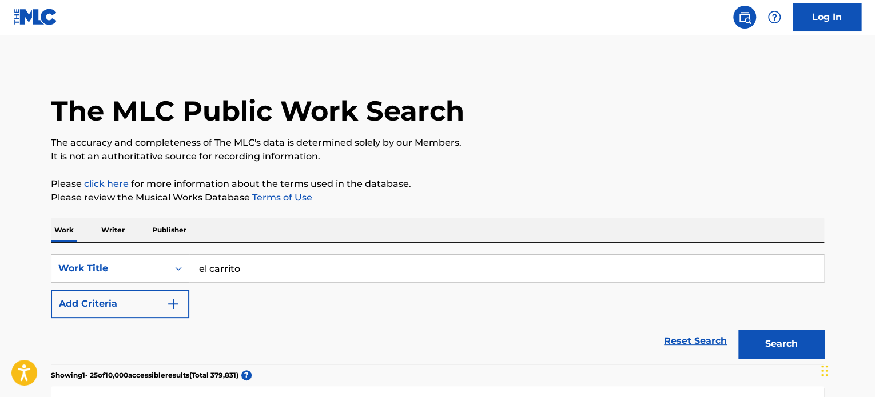
click at [157, 296] on button "Add Criteria" at bounding box center [120, 304] width 138 height 29
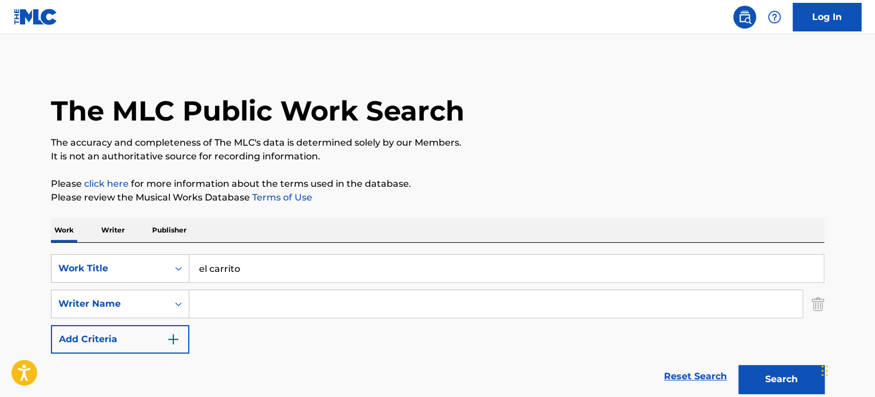
click at [282, 299] on input "Search Form" at bounding box center [495, 303] width 613 height 27
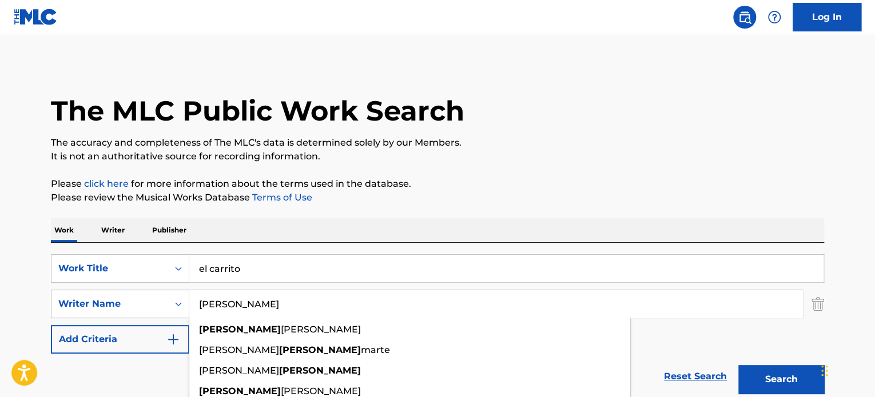
click at [738, 365] on button "Search" at bounding box center [781, 379] width 86 height 29
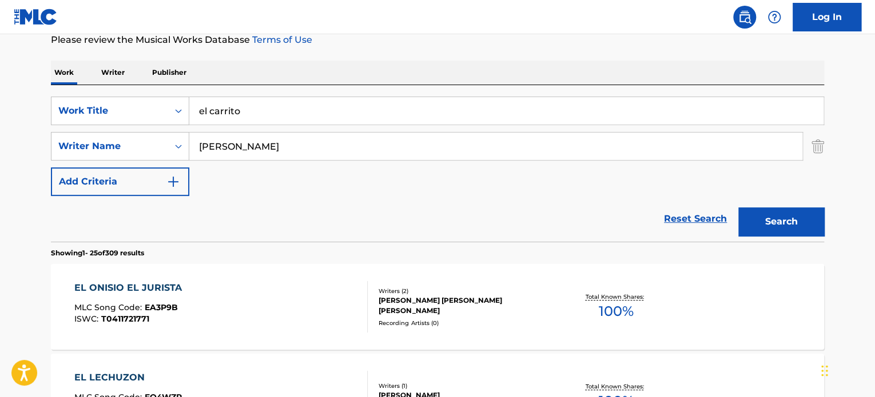
scroll to position [172, 0]
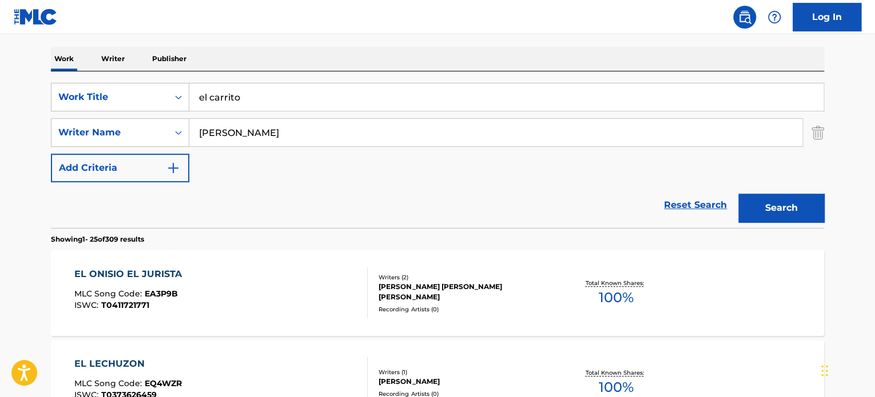
drag, startPoint x: 242, startPoint y: 128, endPoint x: 137, endPoint y: 147, distance: 106.9
click at [137, 147] on div "SearchWithCriteriabf2fa005-d802-4b16-b293-6e2f44b5fd6a Work Title el carrito Se…" at bounding box center [437, 132] width 773 height 99
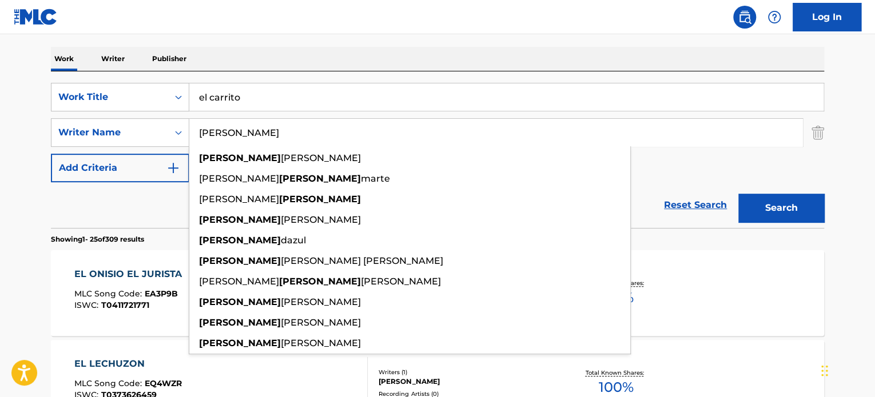
paste input "[PERSON_NAME]"
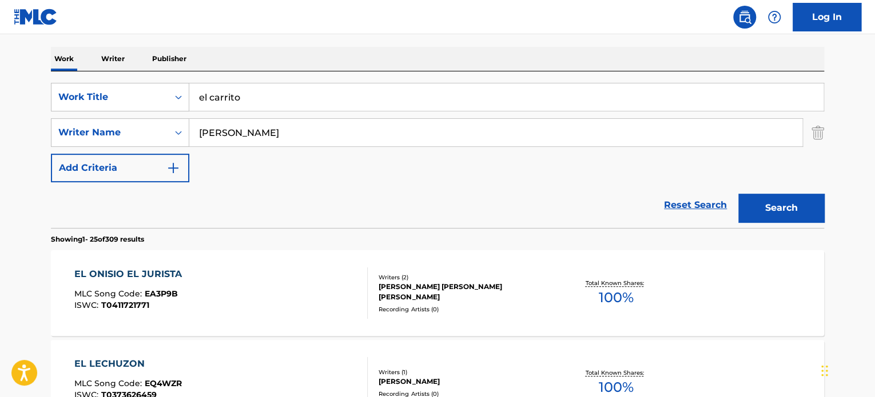
click at [759, 202] on button "Search" at bounding box center [781, 208] width 86 height 29
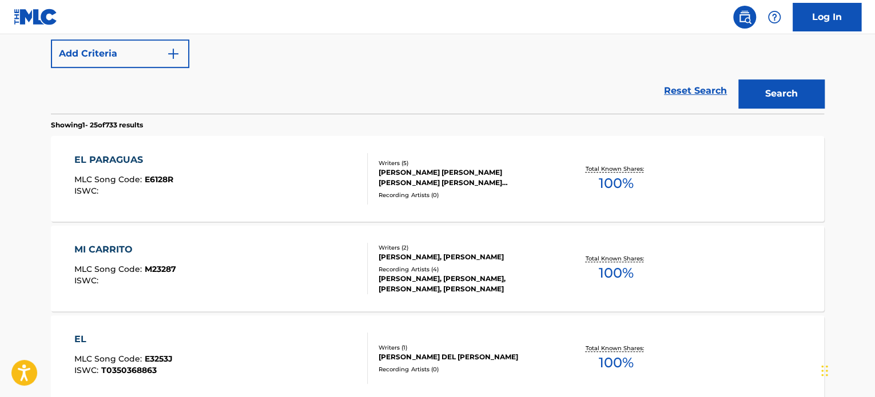
scroll to position [0, 0]
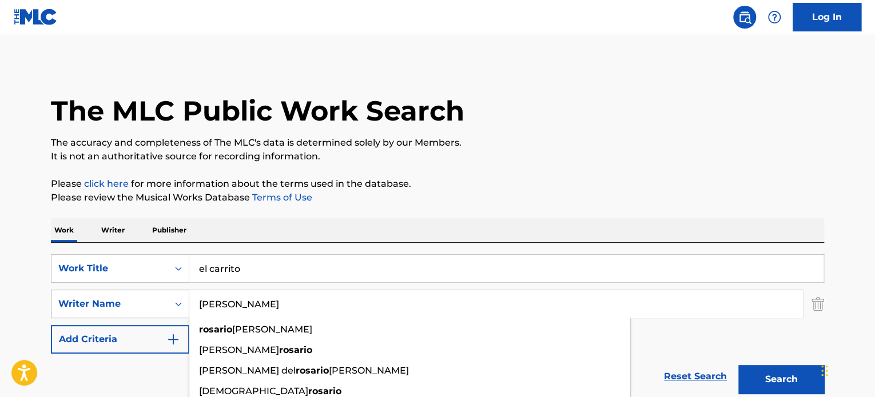
drag, startPoint x: 316, startPoint y: 315, endPoint x: 79, endPoint y: 302, distance: 237.0
click at [78, 315] on div "SearchWithCriteriab143d73d-3fa3-4375-9b68-60c56e5c66ac Writer Name [PERSON_NAME…" at bounding box center [437, 304] width 773 height 29
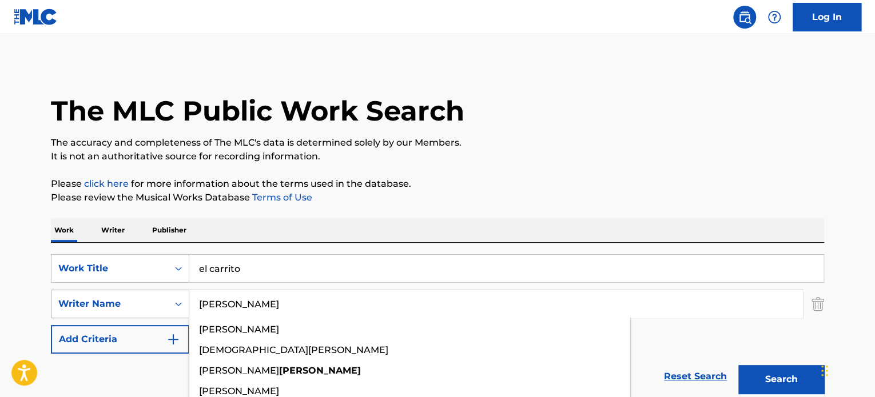
type input "[PERSON_NAME]"
click at [738, 365] on button "Search" at bounding box center [781, 379] width 86 height 29
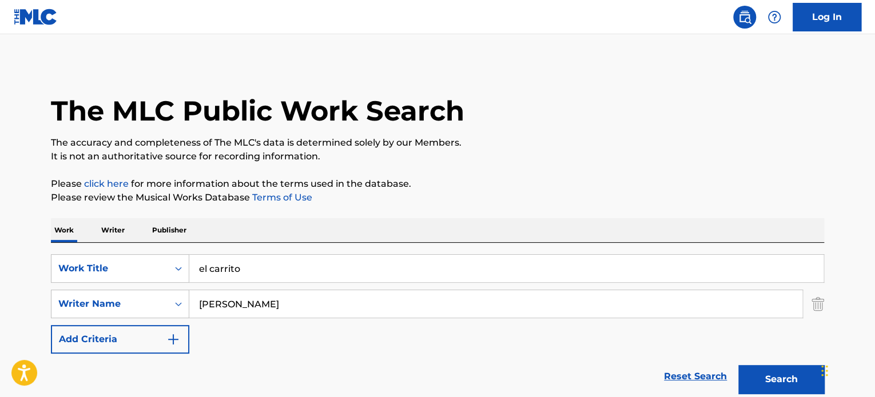
scroll to position [114, 0]
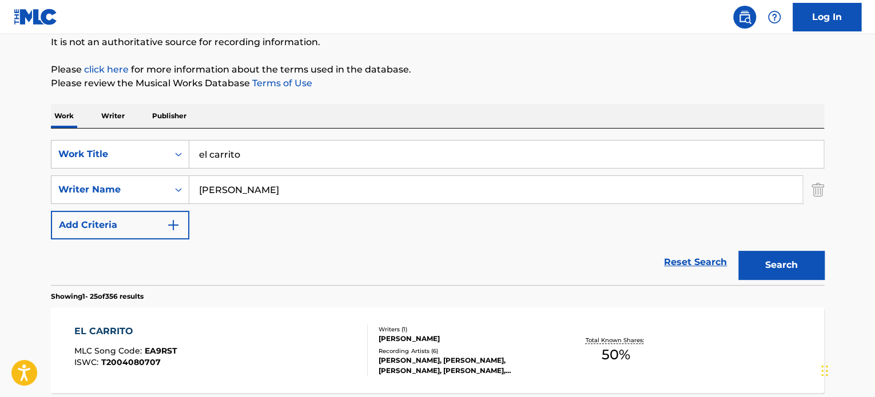
click at [524, 332] on div "Writers ( 1 )" at bounding box center [465, 329] width 173 height 9
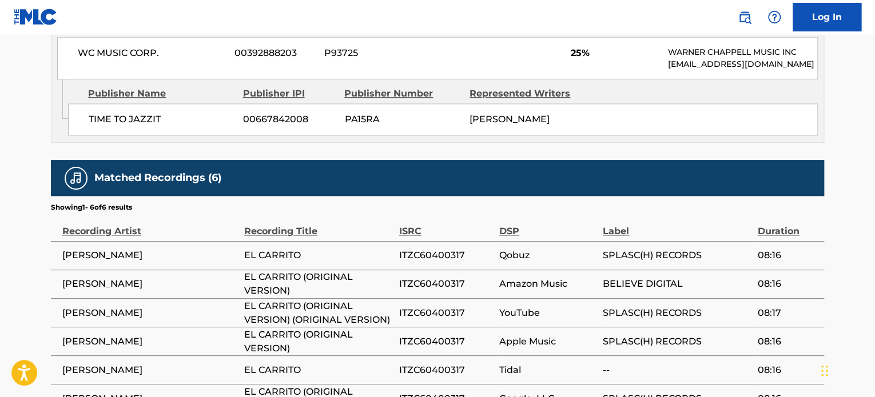
scroll to position [895, 0]
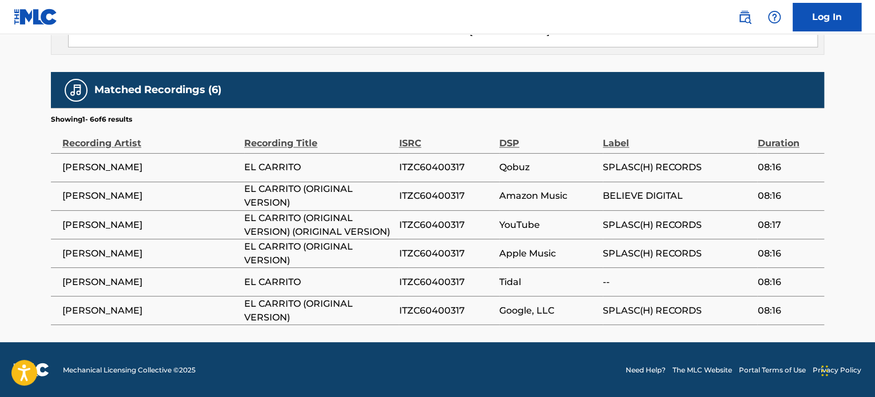
click at [416, 285] on span "ITZC60400317" at bounding box center [446, 282] width 95 height 14
copy span "ITZC60400317"
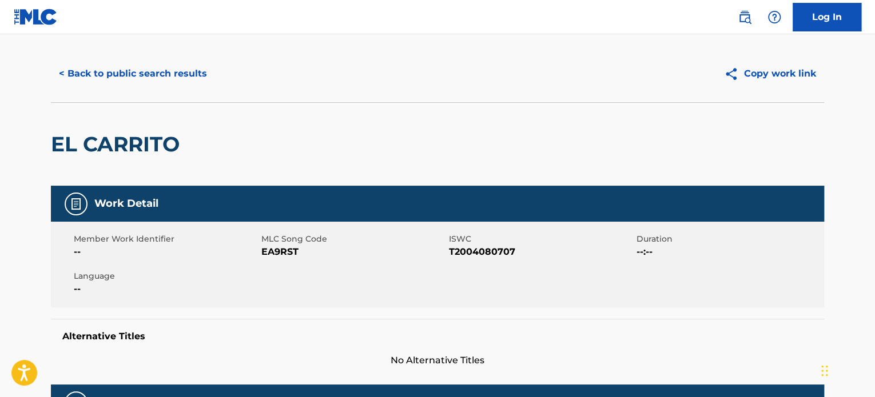
scroll to position [0, 0]
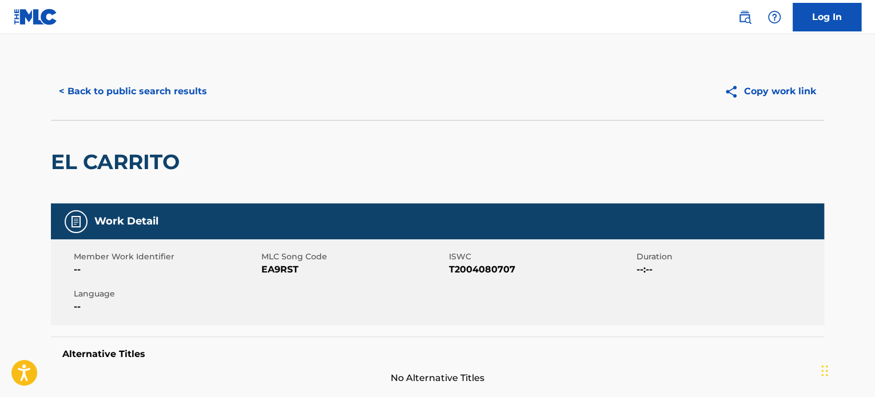
click at [112, 100] on button "< Back to public search results" at bounding box center [133, 91] width 164 height 29
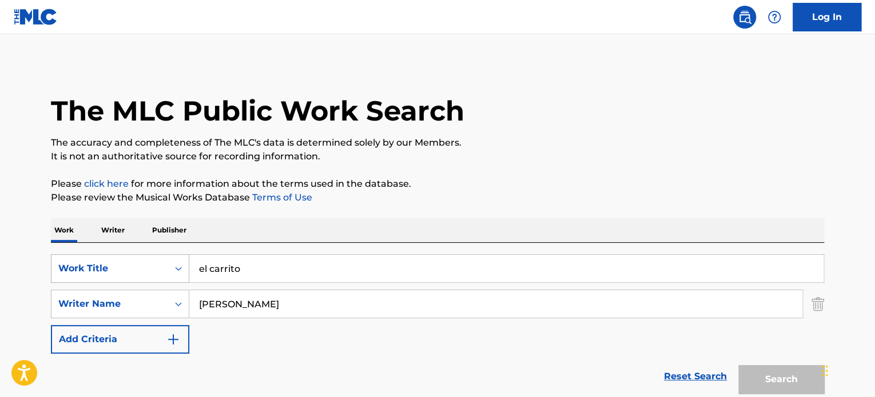
scroll to position [114, 0]
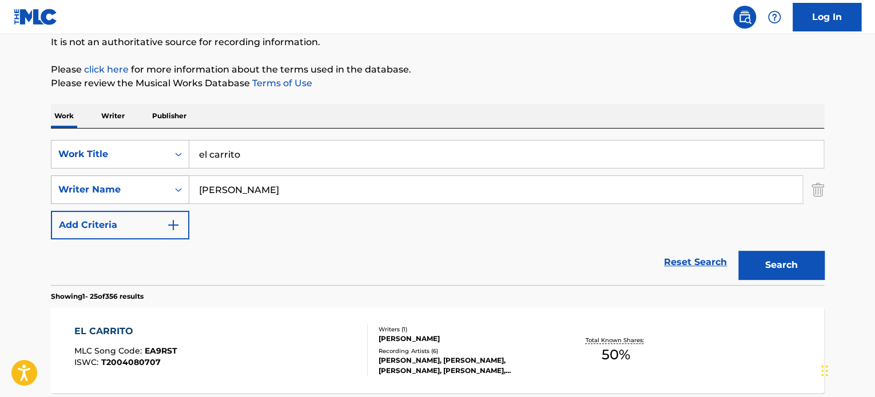
drag, startPoint x: 268, startPoint y: 192, endPoint x: 68, endPoint y: 199, distance: 199.7
click at [68, 199] on div "SearchWithCriteriab143d73d-3fa3-4375-9b68-60c56e5c66ac Writer Name [PERSON_NAME]" at bounding box center [437, 190] width 773 height 29
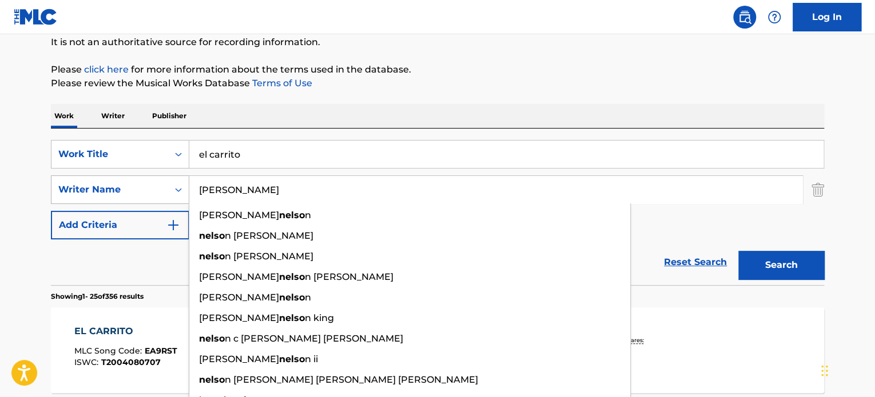
type input "[PERSON_NAME]"
click at [738, 251] on button "Search" at bounding box center [781, 265] width 86 height 29
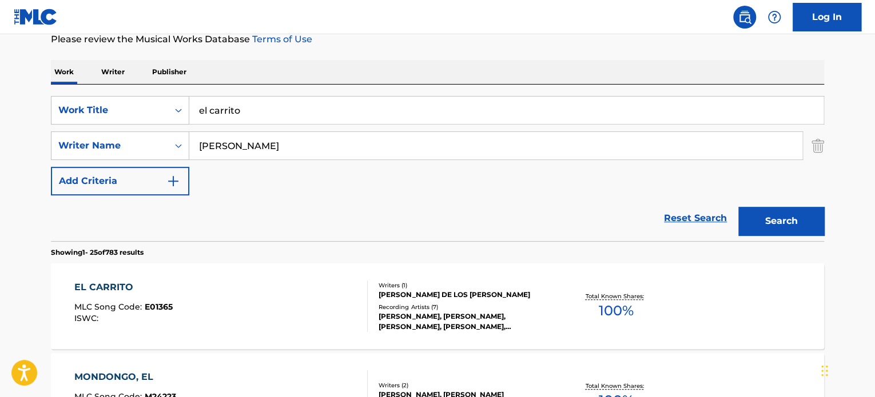
scroll to position [229, 0]
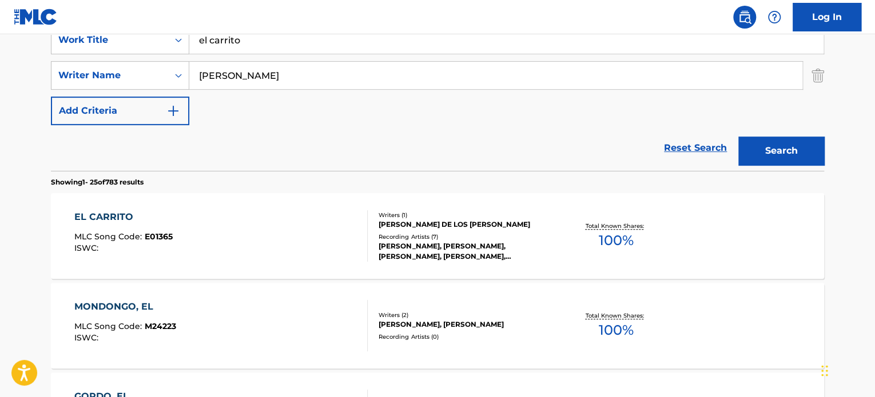
click at [300, 228] on div "EL CARRITO MLC Song Code : E01365 ISWC :" at bounding box center [221, 235] width 294 height 51
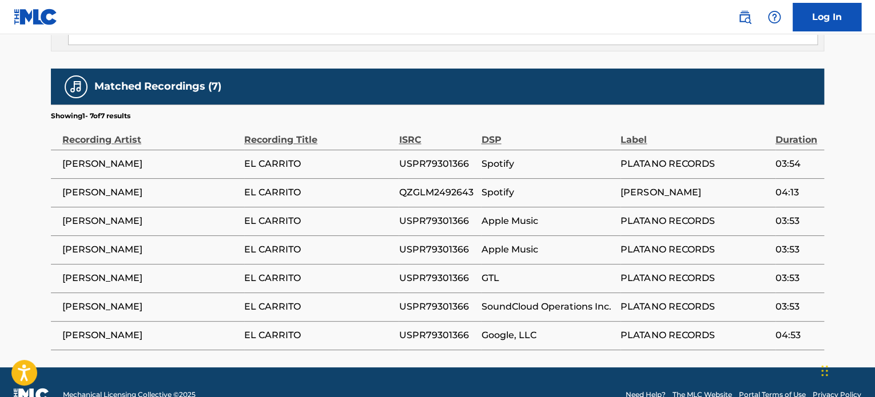
scroll to position [712, 0]
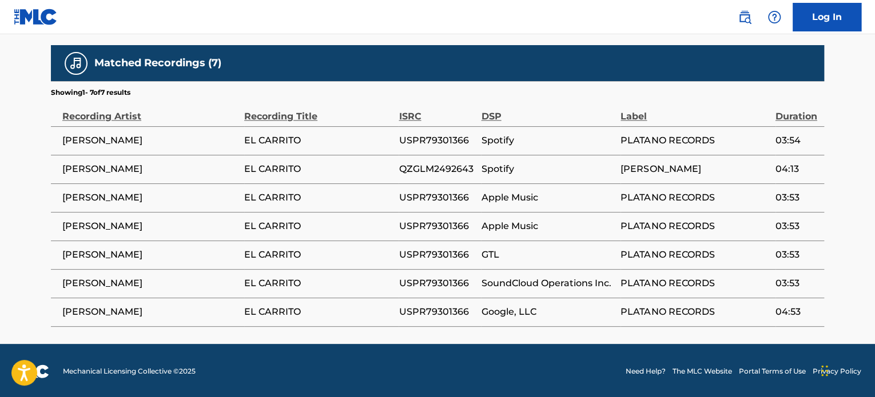
click at [443, 256] on span "USPR79301366" at bounding box center [437, 255] width 77 height 14
copy span "USPR79301366"
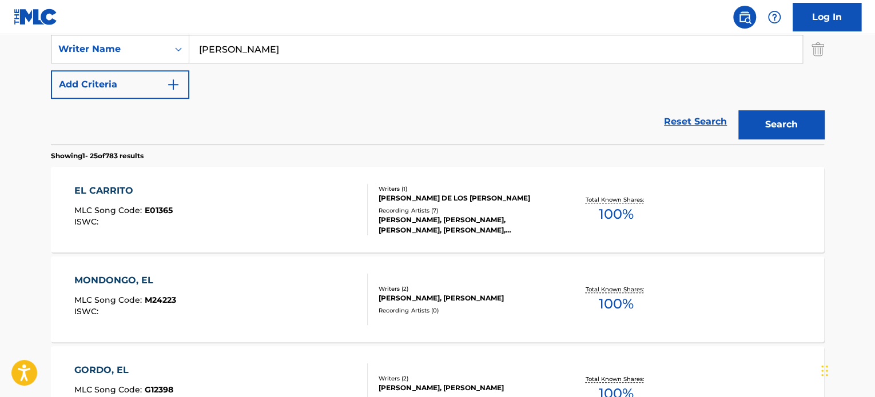
scroll to position [229, 0]
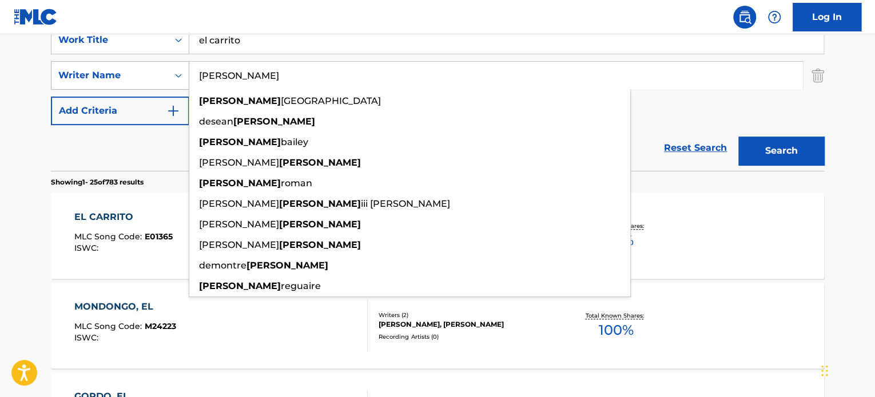
drag, startPoint x: 263, startPoint y: 83, endPoint x: 101, endPoint y: 86, distance: 162.4
click at [101, 86] on div "SearchWithCriteriab143d73d-3fa3-4375-9b68-60c56e5c66ac Writer Name [PERSON_NAME…" at bounding box center [437, 75] width 773 height 29
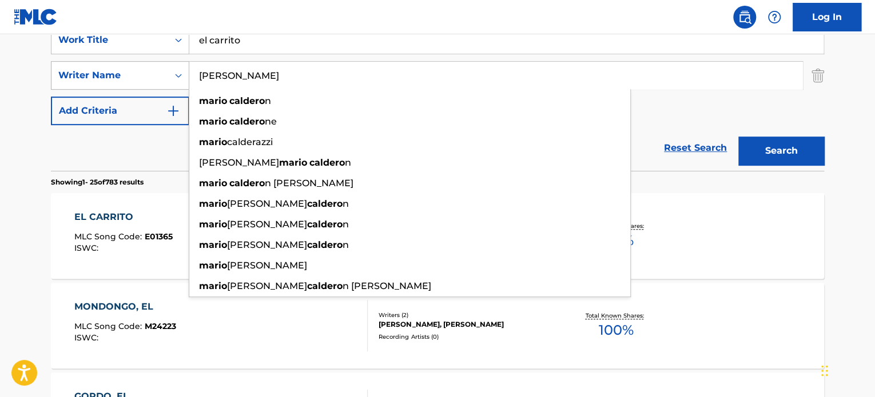
type input "[PERSON_NAME]"
click at [738, 137] on button "Search" at bounding box center [781, 151] width 86 height 29
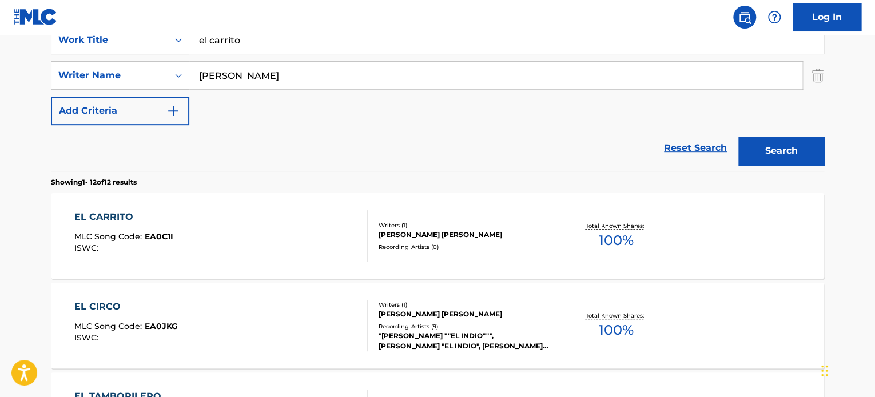
click at [449, 243] on div "Recording Artists ( 0 )" at bounding box center [465, 247] width 173 height 9
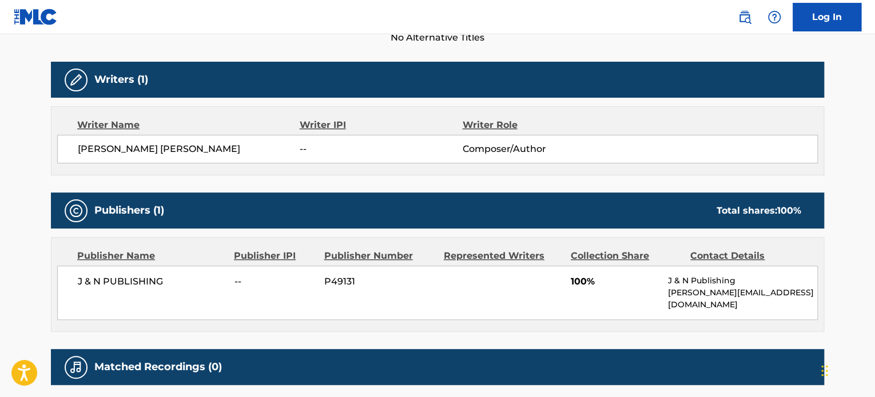
scroll to position [138, 0]
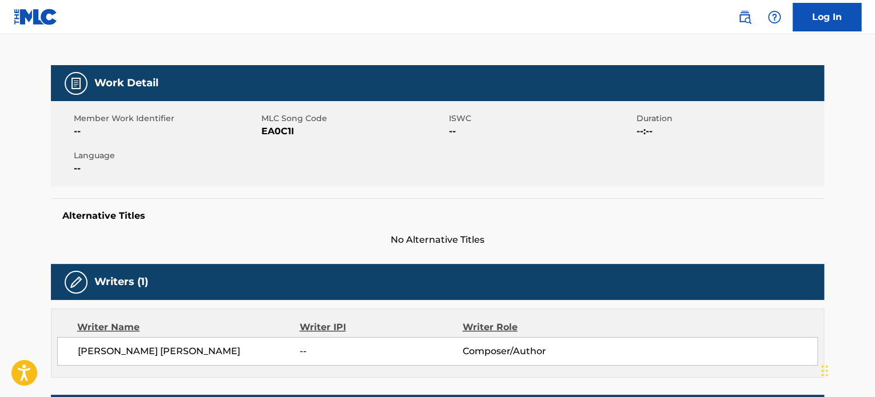
click at [163, 352] on span "[PERSON_NAME] [PERSON_NAME]" at bounding box center [189, 352] width 222 height 14
copy div "[PERSON_NAME] [PERSON_NAME]"
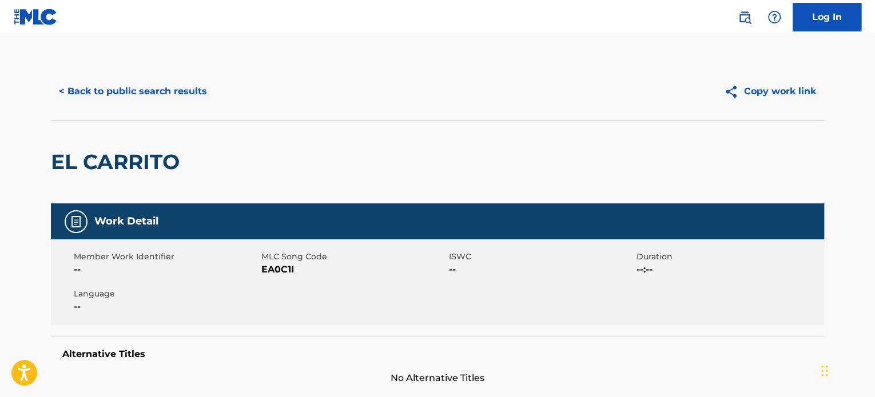
click at [107, 86] on button "< Back to public search results" at bounding box center [133, 91] width 164 height 29
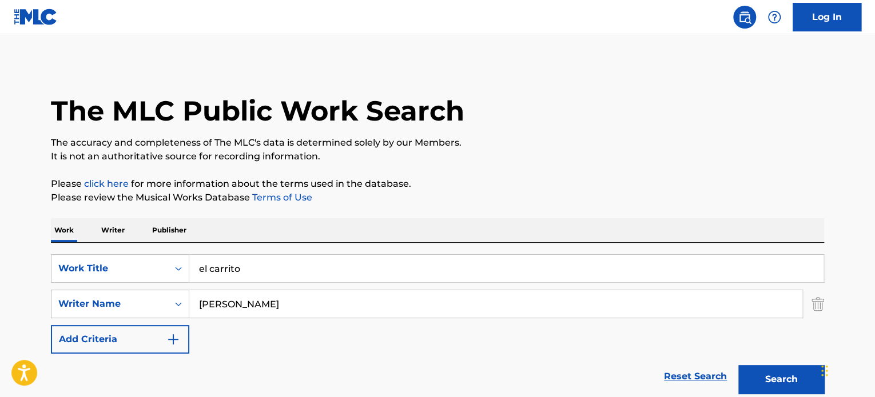
scroll to position [229, 0]
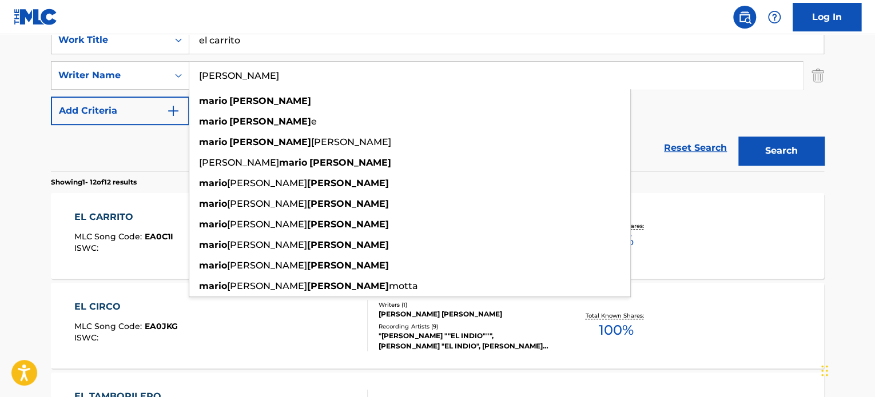
drag, startPoint x: 305, startPoint y: 71, endPoint x: 13, endPoint y: 79, distance: 291.7
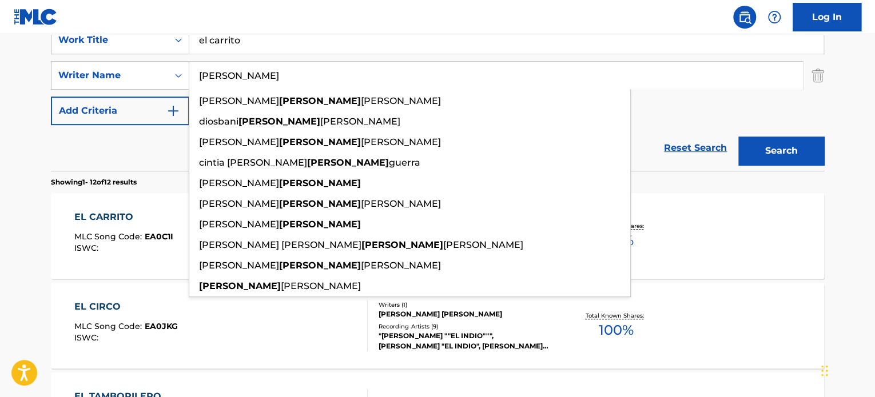
click at [738, 137] on button "Search" at bounding box center [781, 151] width 86 height 29
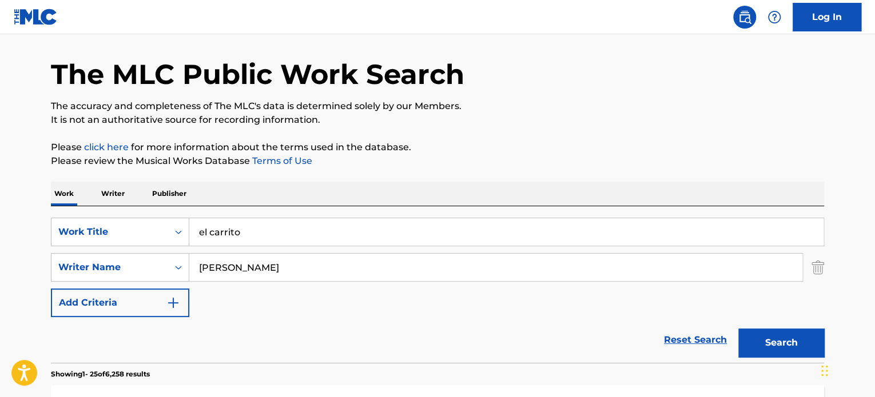
scroll to position [0, 0]
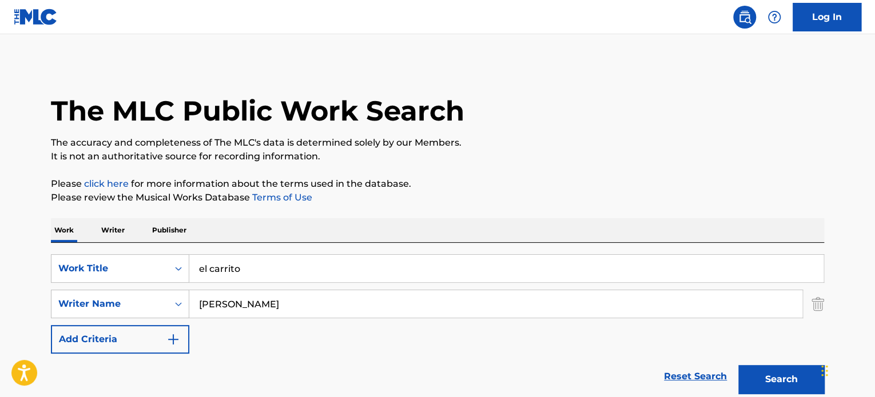
click at [316, 309] on input "[PERSON_NAME]" at bounding box center [495, 303] width 613 height 27
type input "[PERSON_NAME]"
click at [738, 365] on button "Search" at bounding box center [781, 379] width 86 height 29
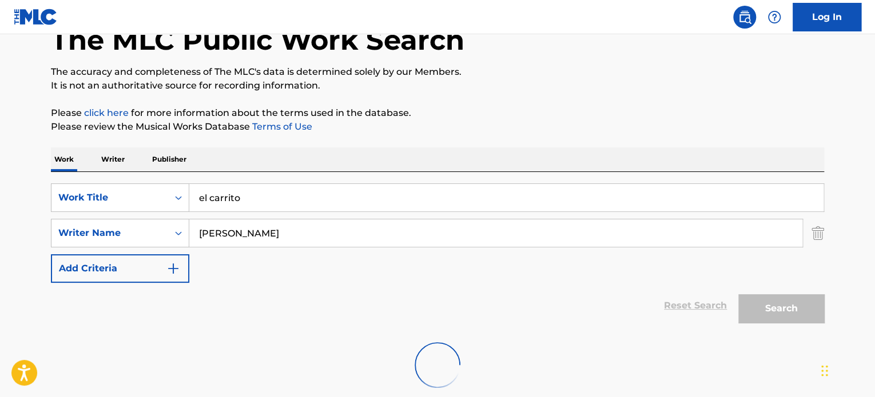
scroll to position [136, 0]
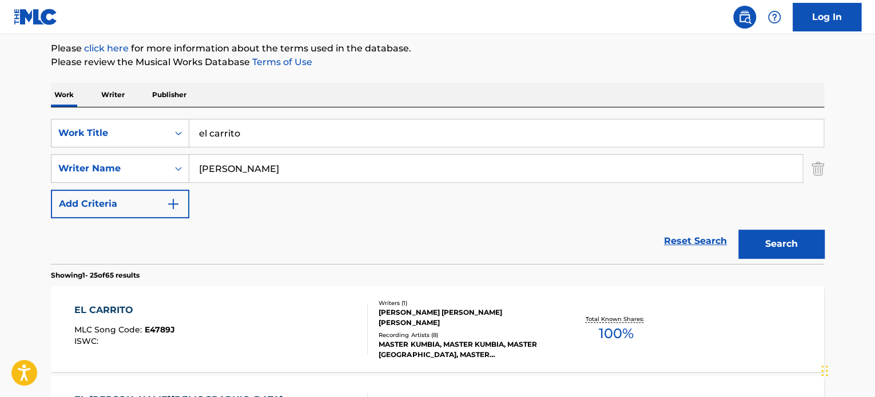
click at [467, 292] on div "EL CARRITO MLC Song Code : E4789J ISWC : Writers ( 1 ) [PERSON_NAME] [PERSON_NA…" at bounding box center [437, 329] width 773 height 86
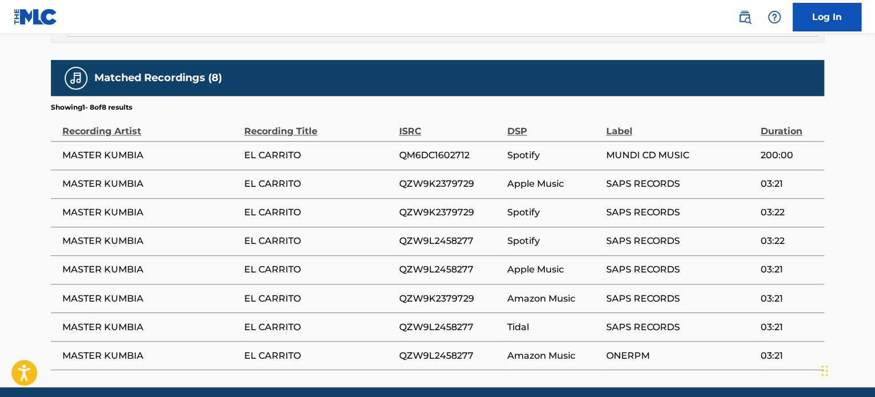
scroll to position [683, 0]
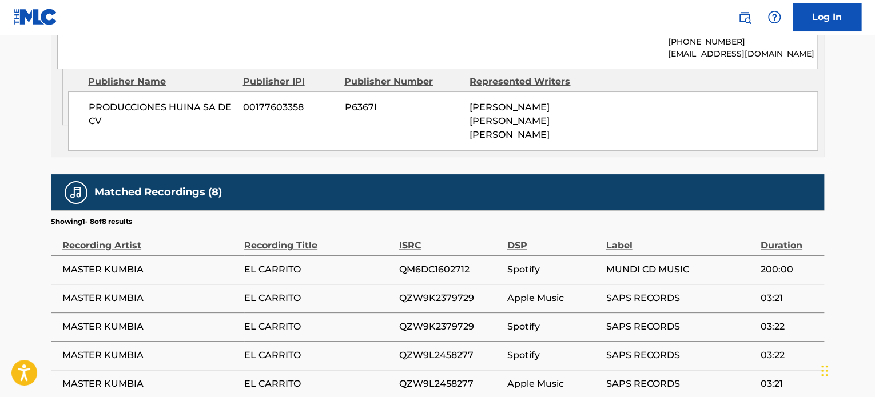
click at [421, 263] on span "QM6DC1602712" at bounding box center [450, 270] width 102 height 14
copy div "QM6DC1602712"
